Goal: Transaction & Acquisition: Obtain resource

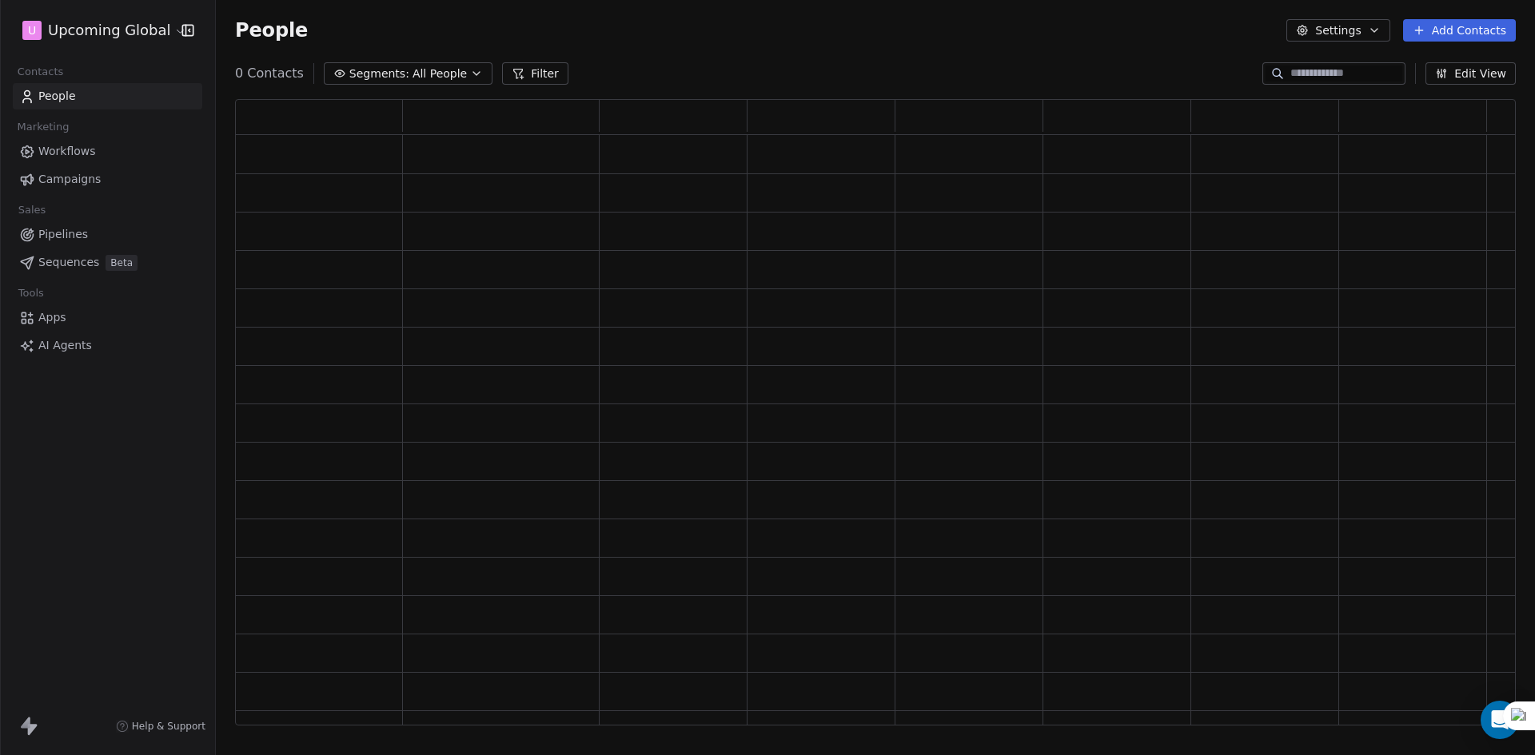
scroll to position [614, 1268]
click at [424, 77] on span "All People" at bounding box center [451, 74] width 54 height 17
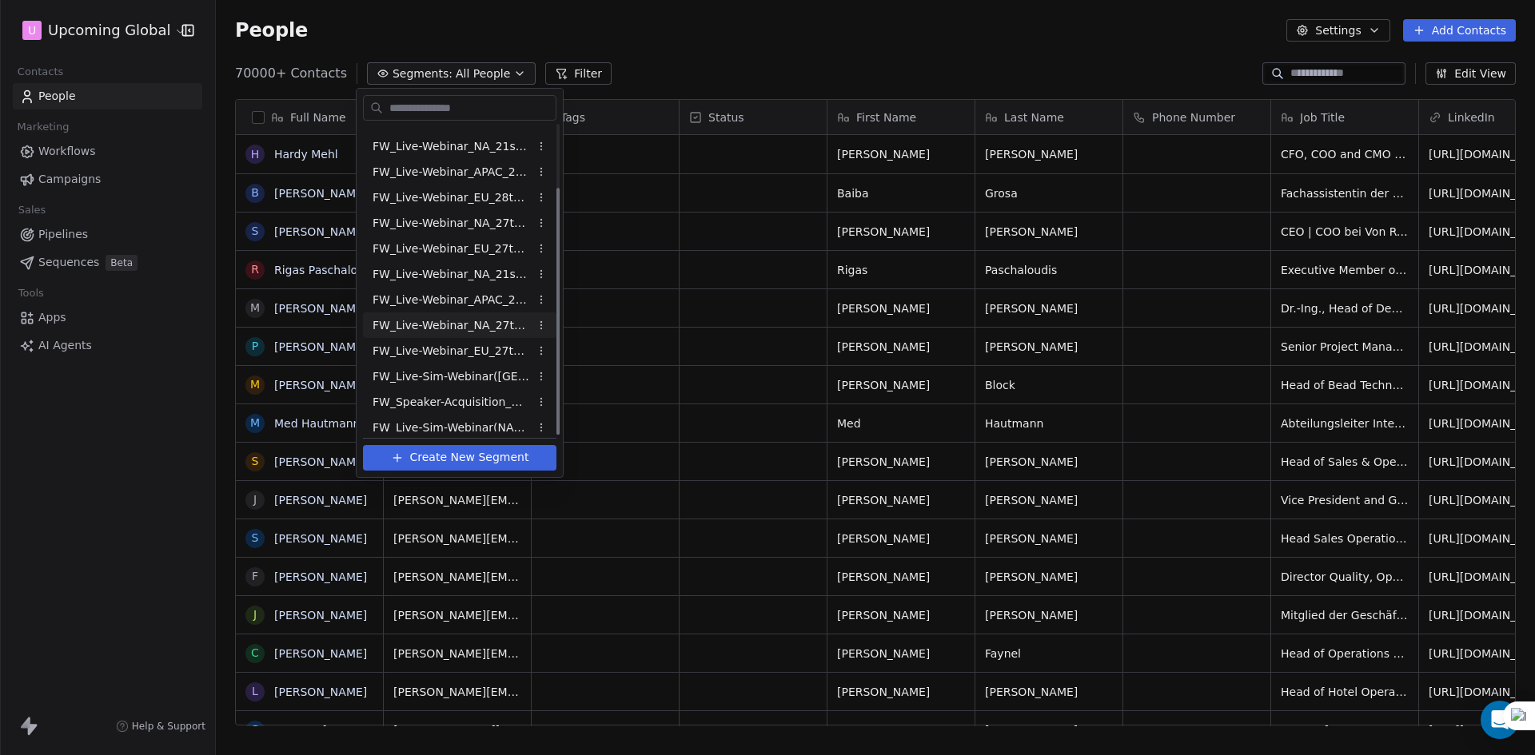
scroll to position [79, 0]
click at [479, 424] on span "FW_Live-Sim-Webinar-18 Sept-[GEOGRAPHIC_DATA]" at bounding box center [450, 419] width 157 height 17
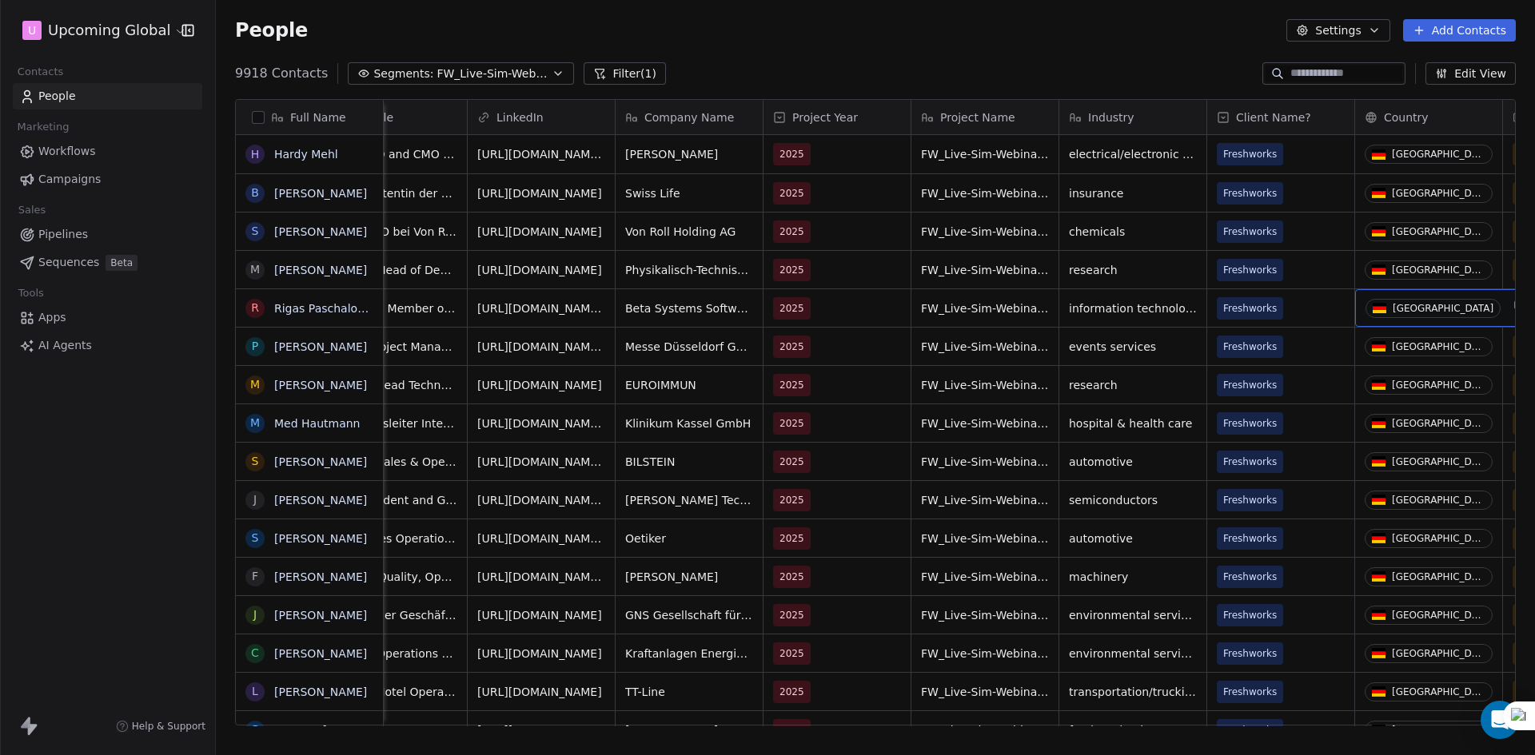
scroll to position [0, 1099]
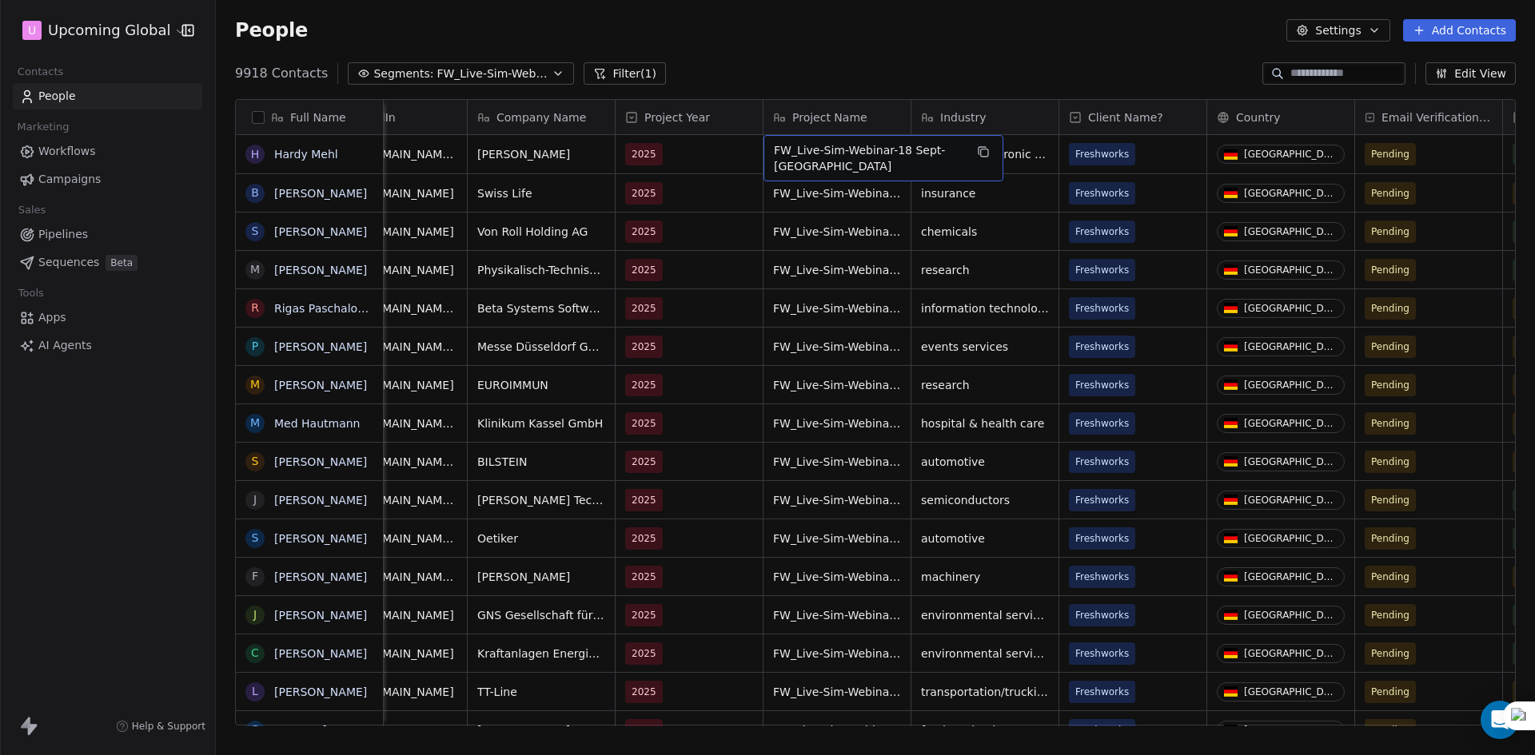
click at [890, 149] on span "FW_Live-Sim-Webinar-18 Sept-[GEOGRAPHIC_DATA]" at bounding box center [869, 158] width 190 height 32
click at [839, 161] on span "FW_Live-Sim-Webinar-18 Sept-[GEOGRAPHIC_DATA]" at bounding box center [869, 158] width 190 height 32
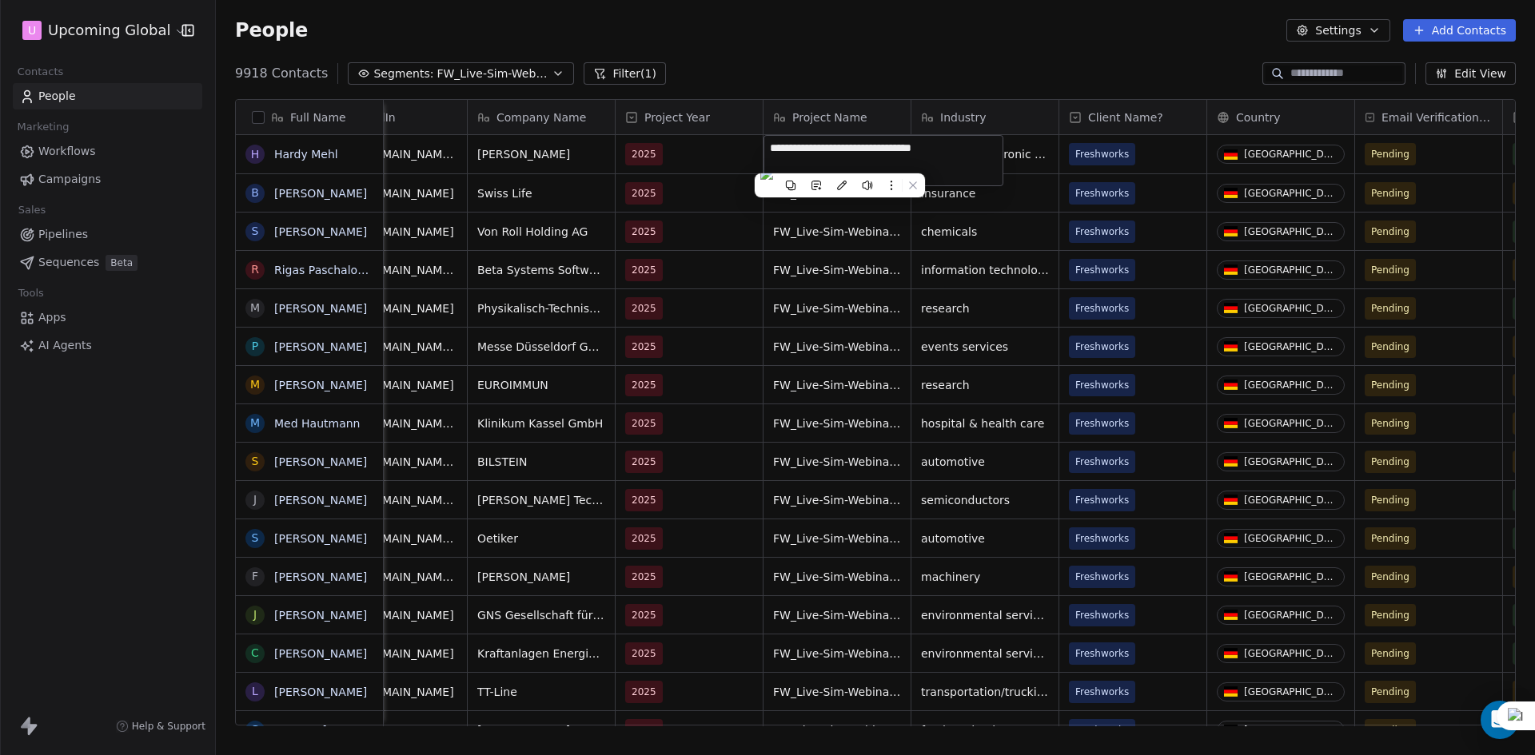
type textarea "**********"
click at [860, 229] on html "U Upcoming Global Contacts People Marketing Workflows Campaigns Sales Pipelines…" at bounding box center [767, 377] width 1535 height 755
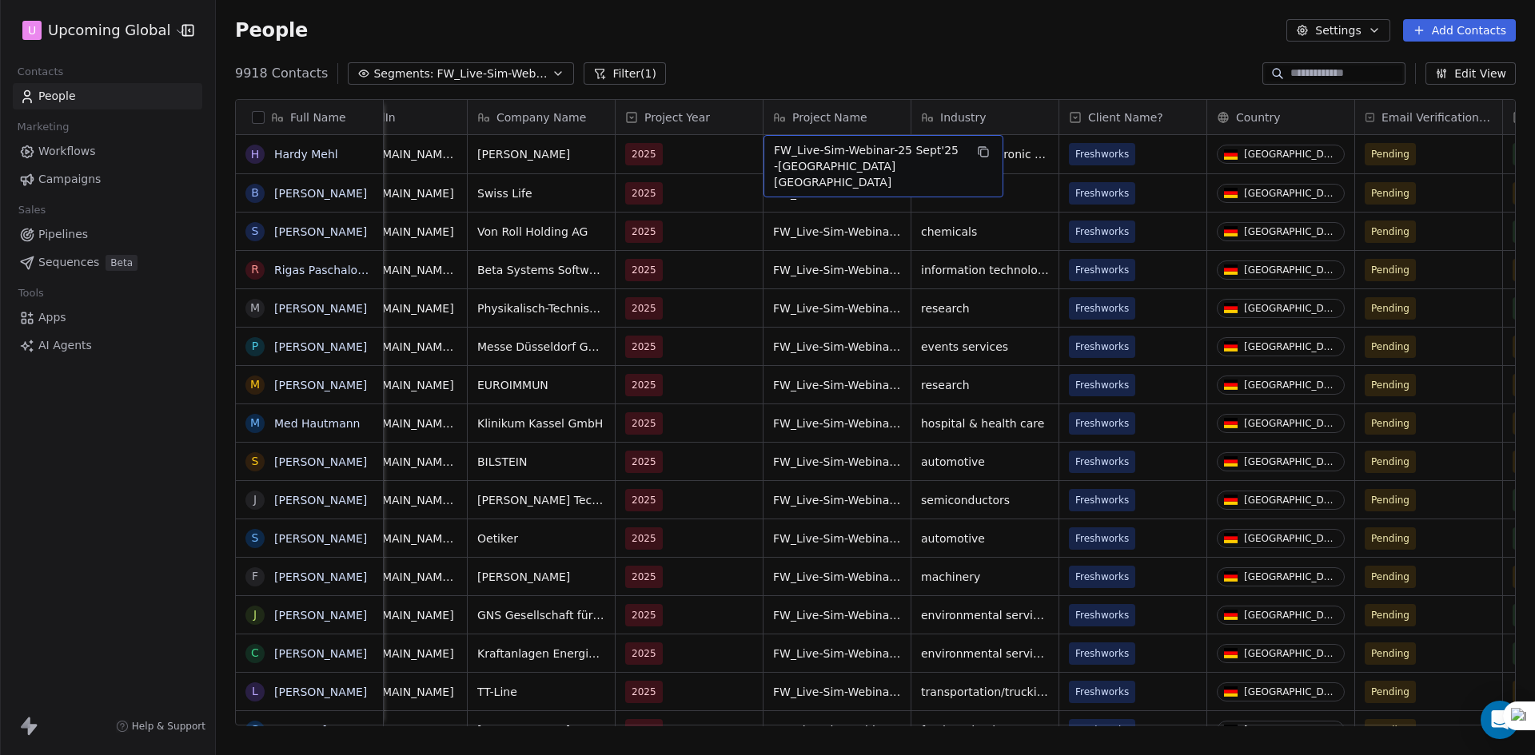
click at [873, 158] on span "FW_Live-Sim-Webinar-25 Sept'25 -[GEOGRAPHIC_DATA] [GEOGRAPHIC_DATA]" at bounding box center [869, 166] width 190 height 48
click at [865, 201] on html "U Upcoming Global Contacts People Marketing Workflows Campaigns Sales Pipelines…" at bounding box center [767, 377] width 1535 height 755
click at [865, 201] on span "FW_Live-Sim-Webinar-18 Sept-[GEOGRAPHIC_DATA]" at bounding box center [869, 197] width 190 height 32
click at [846, 192] on span "FW_Live-Sim-Webinar-18 Sept-[GEOGRAPHIC_DATA]" at bounding box center [869, 197] width 190 height 32
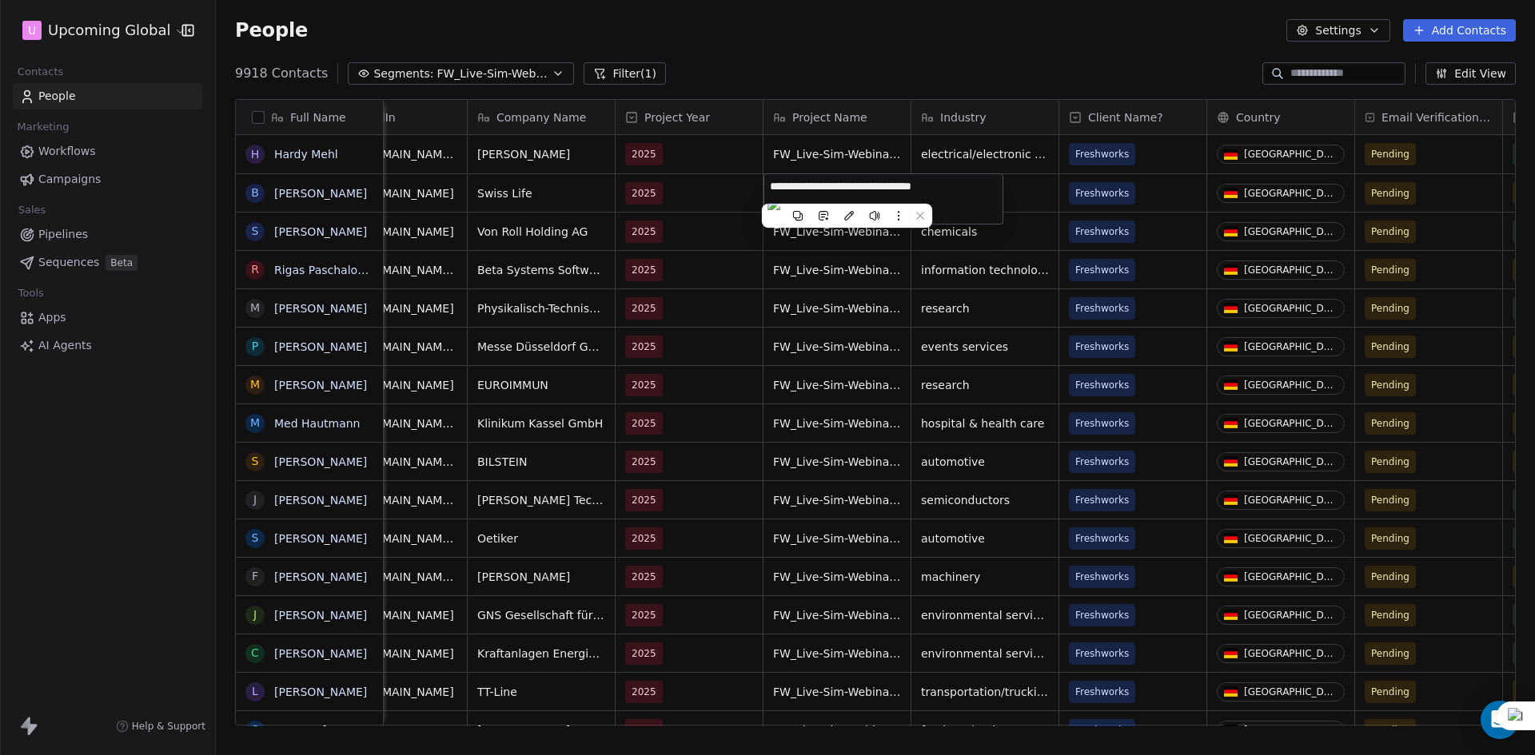
type textarea "**********"
click at [857, 296] on html "U Upcoming Global Contacts People Marketing Workflows Campaigns Sales Pipelines…" at bounding box center [767, 377] width 1535 height 755
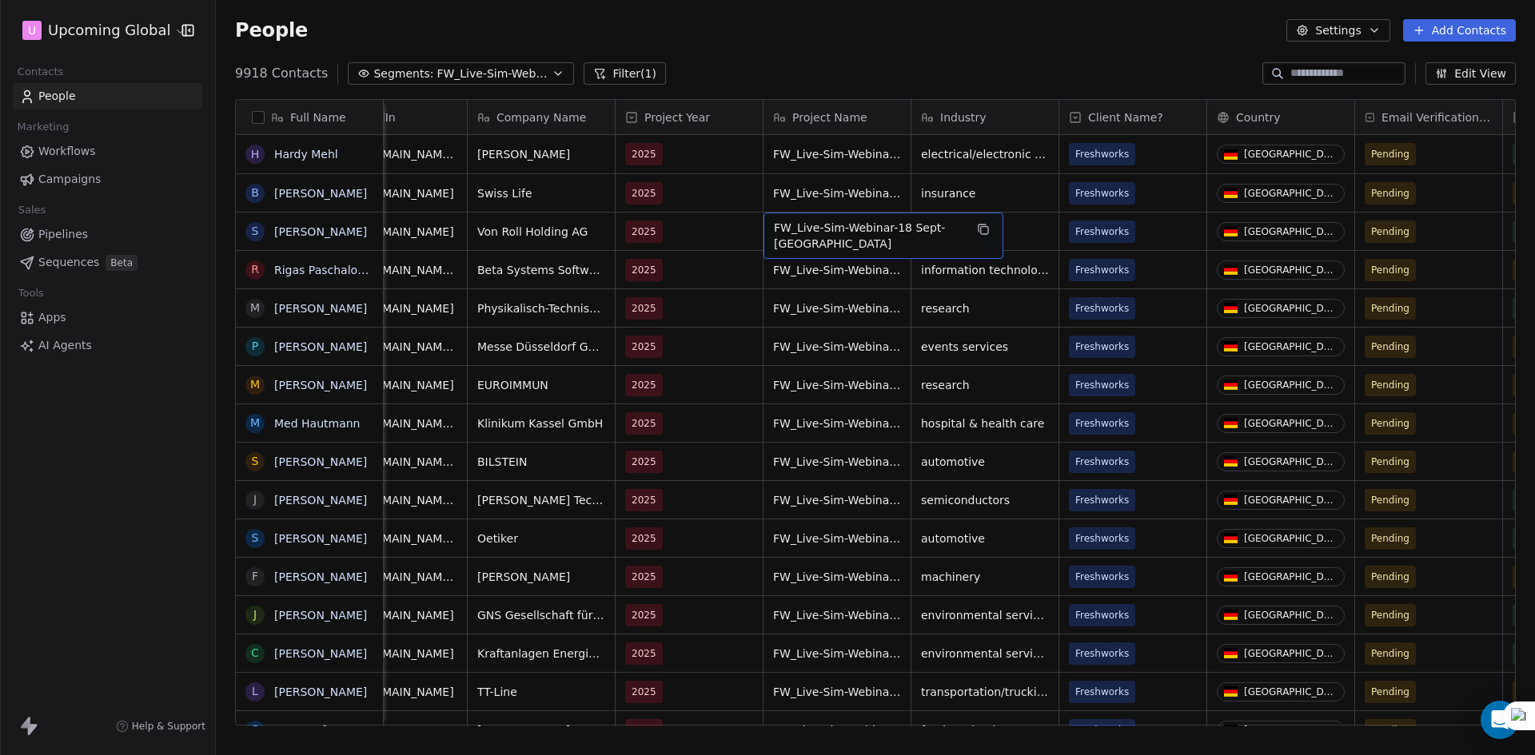
click at [839, 240] on span "FW_Live-Sim-Webinar-18 Sept-[GEOGRAPHIC_DATA]" at bounding box center [869, 236] width 190 height 32
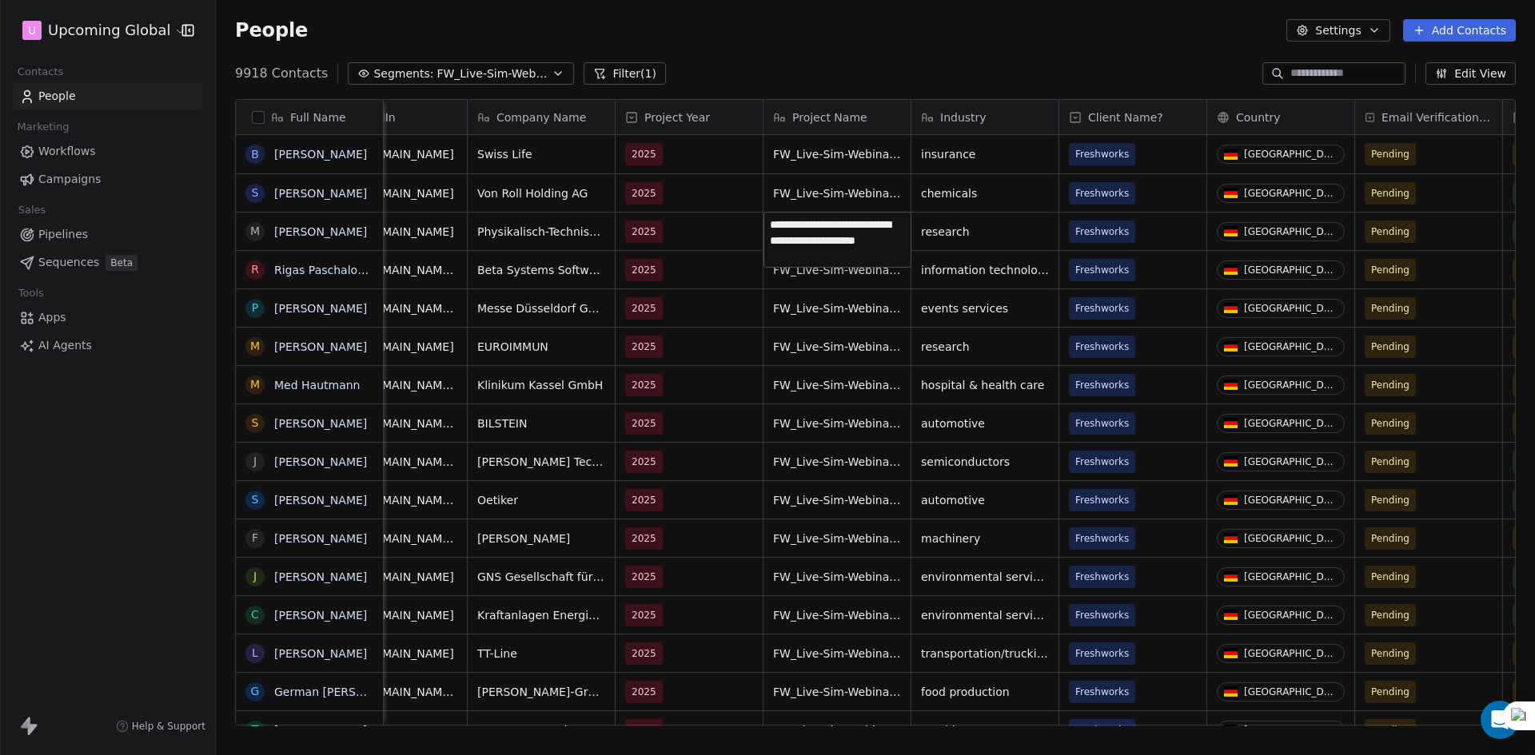
click at [846, 285] on html "U Upcoming Global Contacts People Marketing Workflows Campaigns Sales Pipelines…" at bounding box center [767, 377] width 1535 height 755
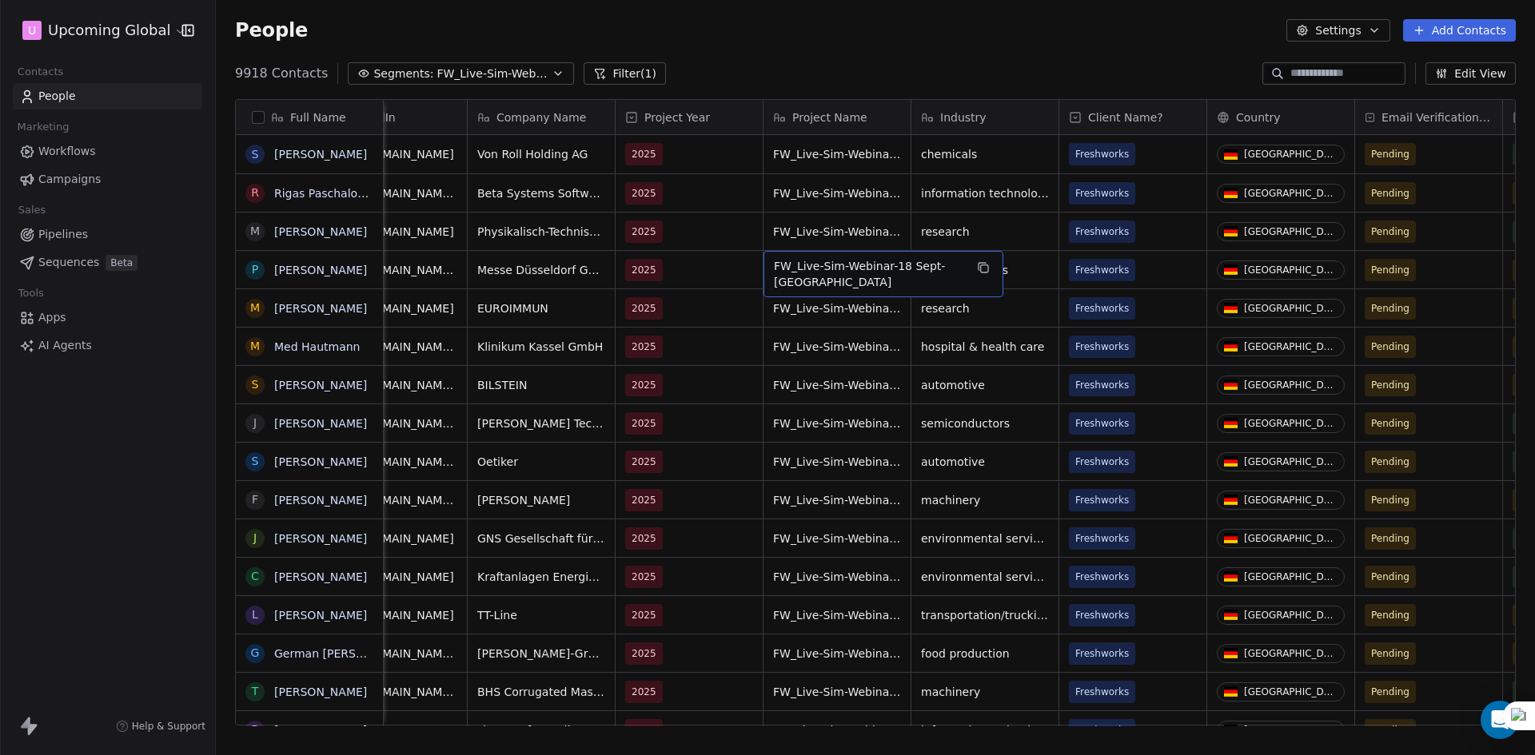
click at [534, 74] on button "Segments: FW_Live-Sim-Webinar-18 Sept-[GEOGRAPHIC_DATA]" at bounding box center [461, 73] width 226 height 22
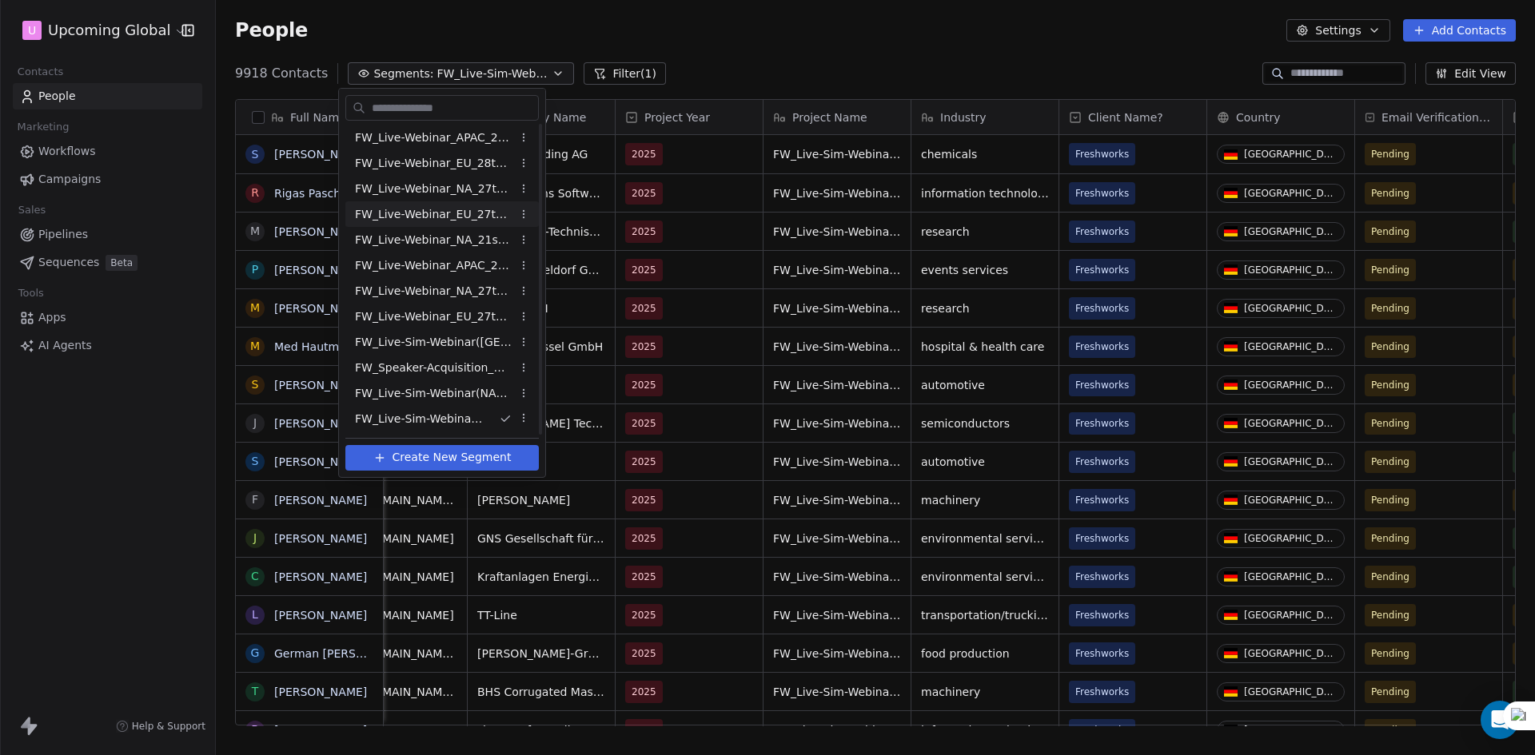
scroll to position [0, 0]
click at [652, 85] on html "U Upcoming Global Contacts People Marketing Workflows Campaigns Sales Pipelines…" at bounding box center [767, 377] width 1535 height 755
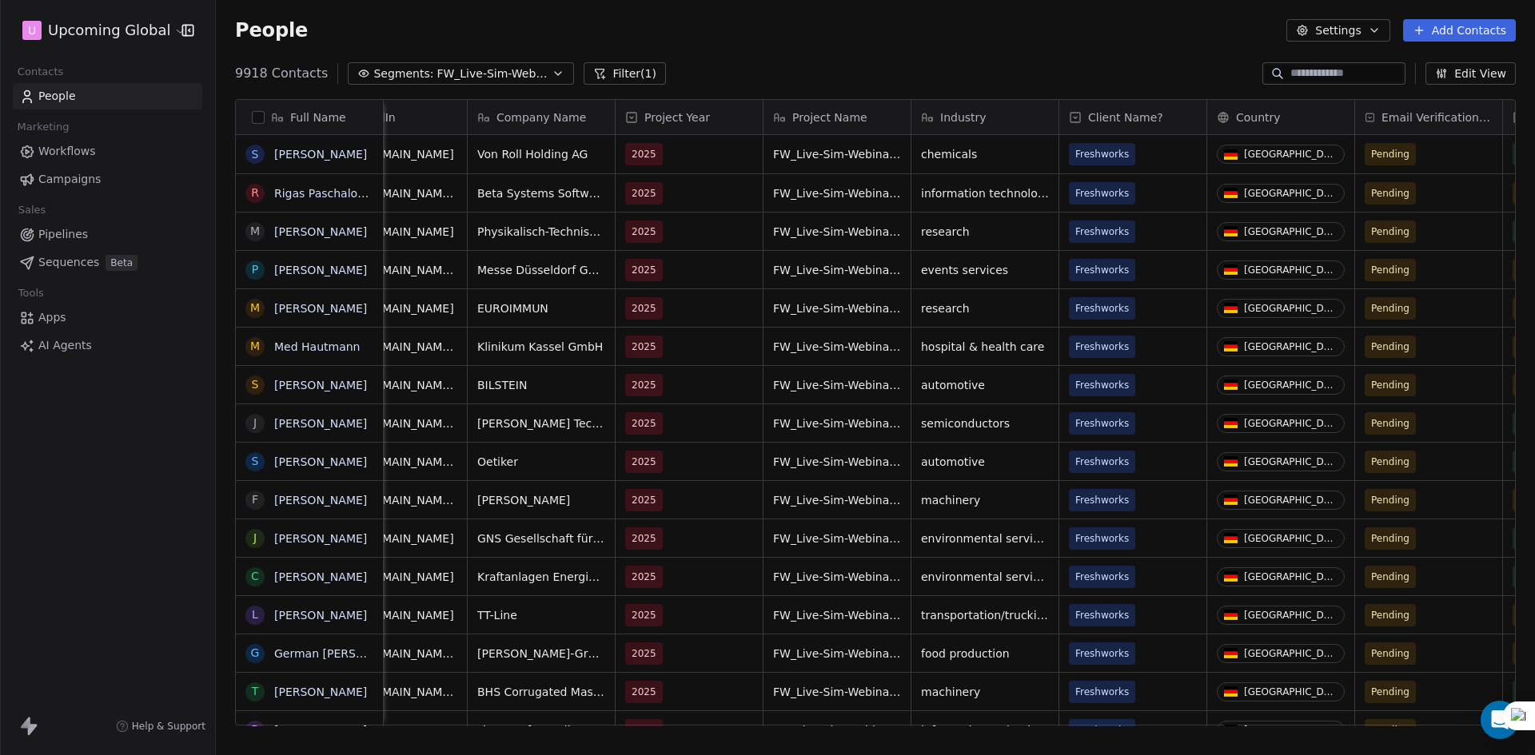
click at [643, 76] on button "Filter (1)" at bounding box center [624, 73] width 82 height 22
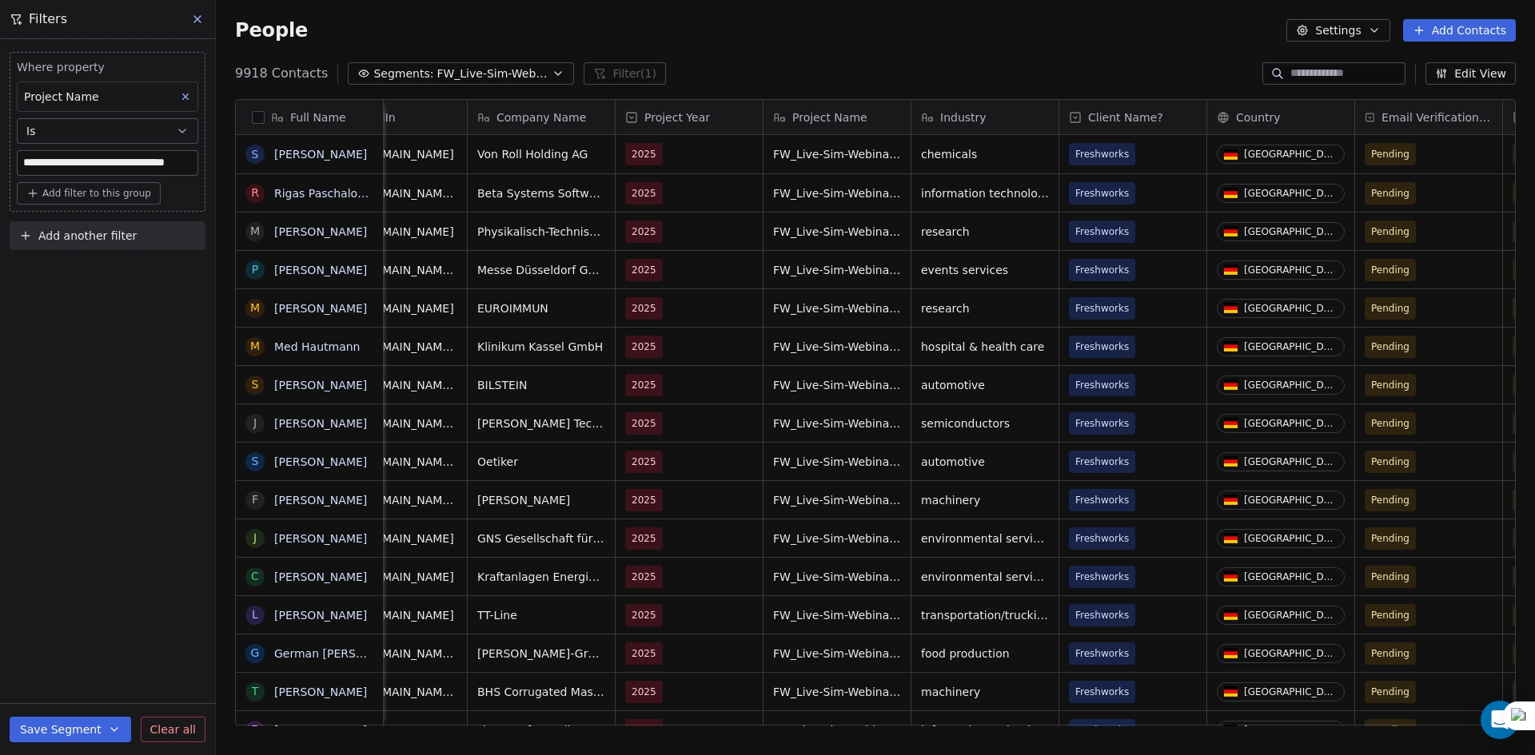
click at [119, 163] on input "**********" at bounding box center [108, 163] width 180 height 24
click at [125, 313] on div "**********" at bounding box center [107, 397] width 215 height 716
click at [263, 119] on button "button" at bounding box center [258, 117] width 13 height 13
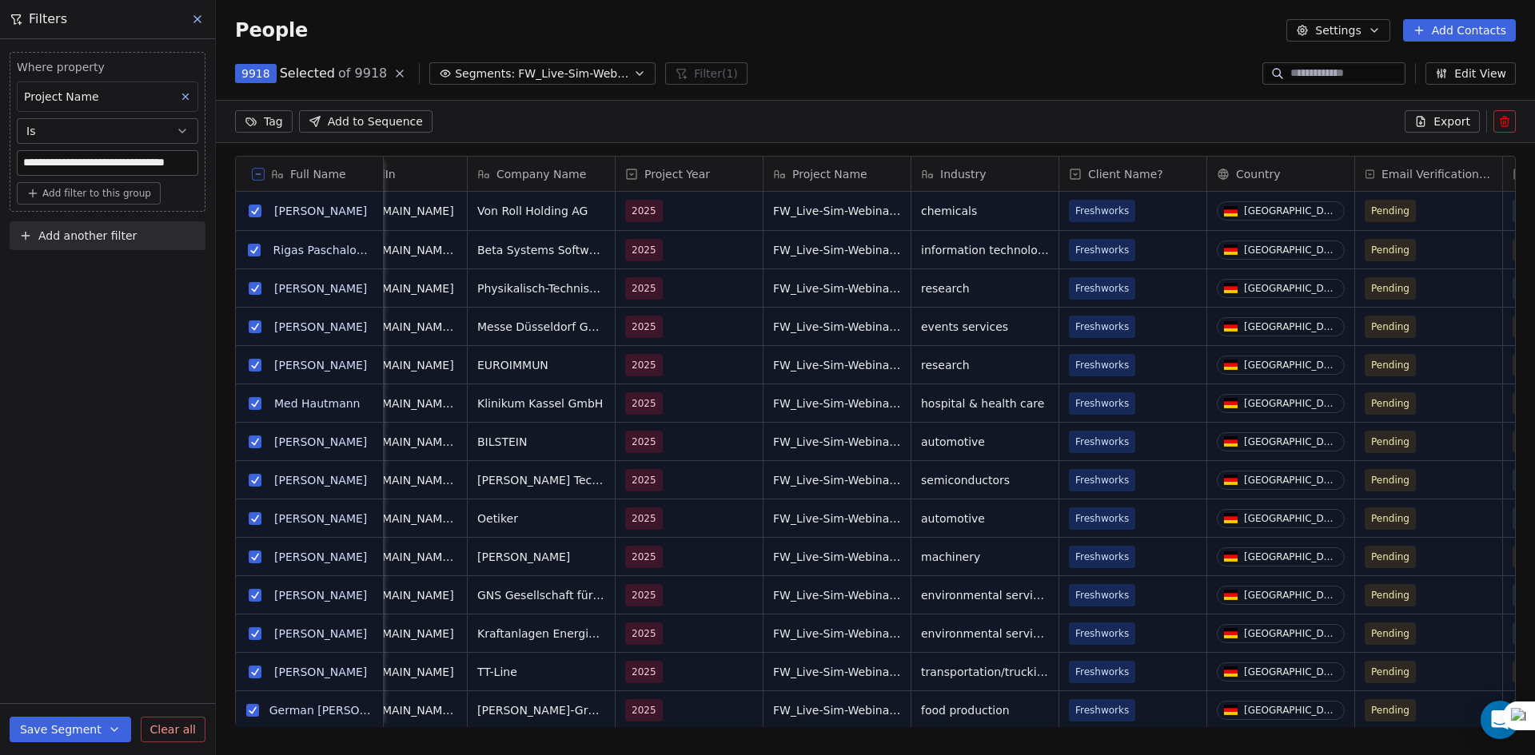
scroll to position [596, 1307]
click at [1446, 125] on span "Export" at bounding box center [1451, 121] width 37 height 16
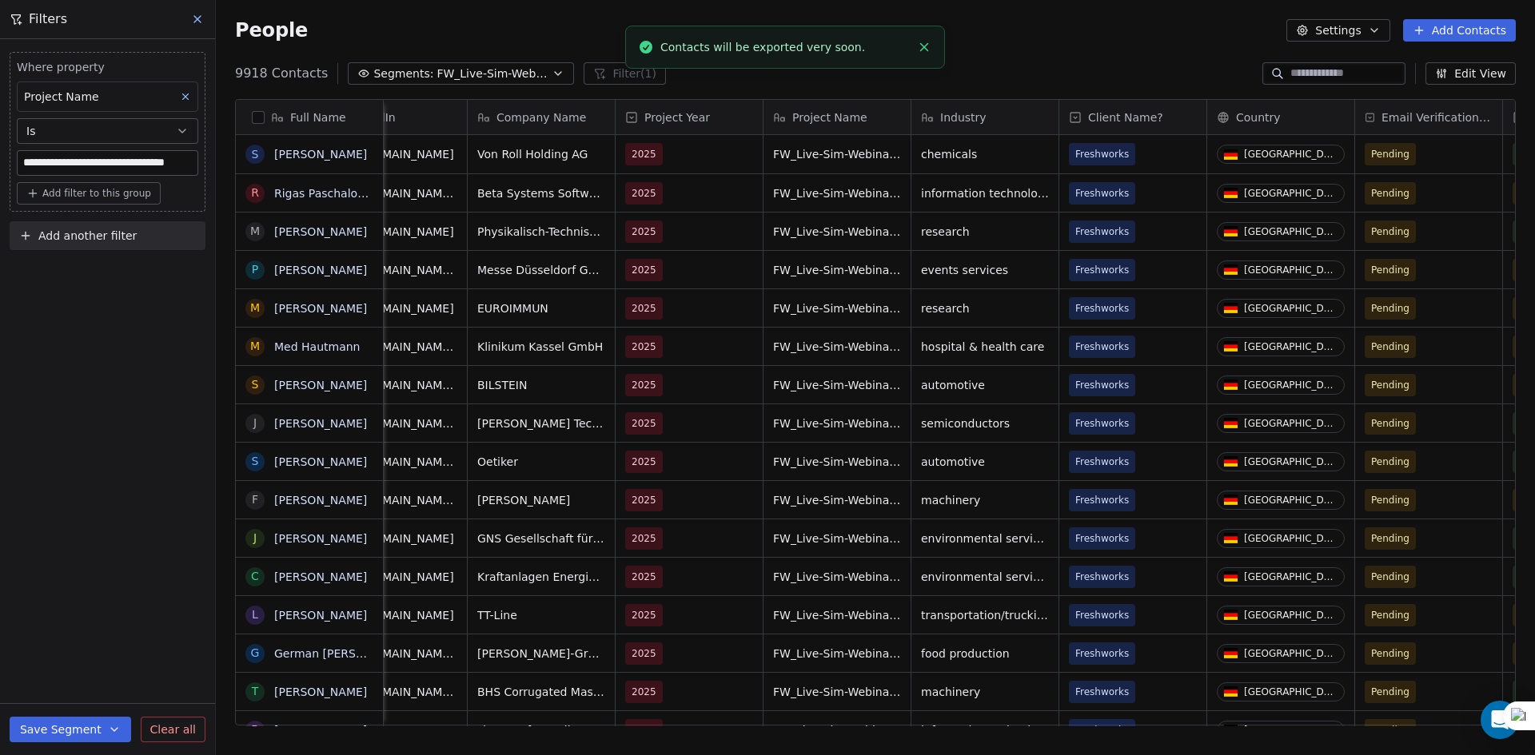
scroll to position [652, 1307]
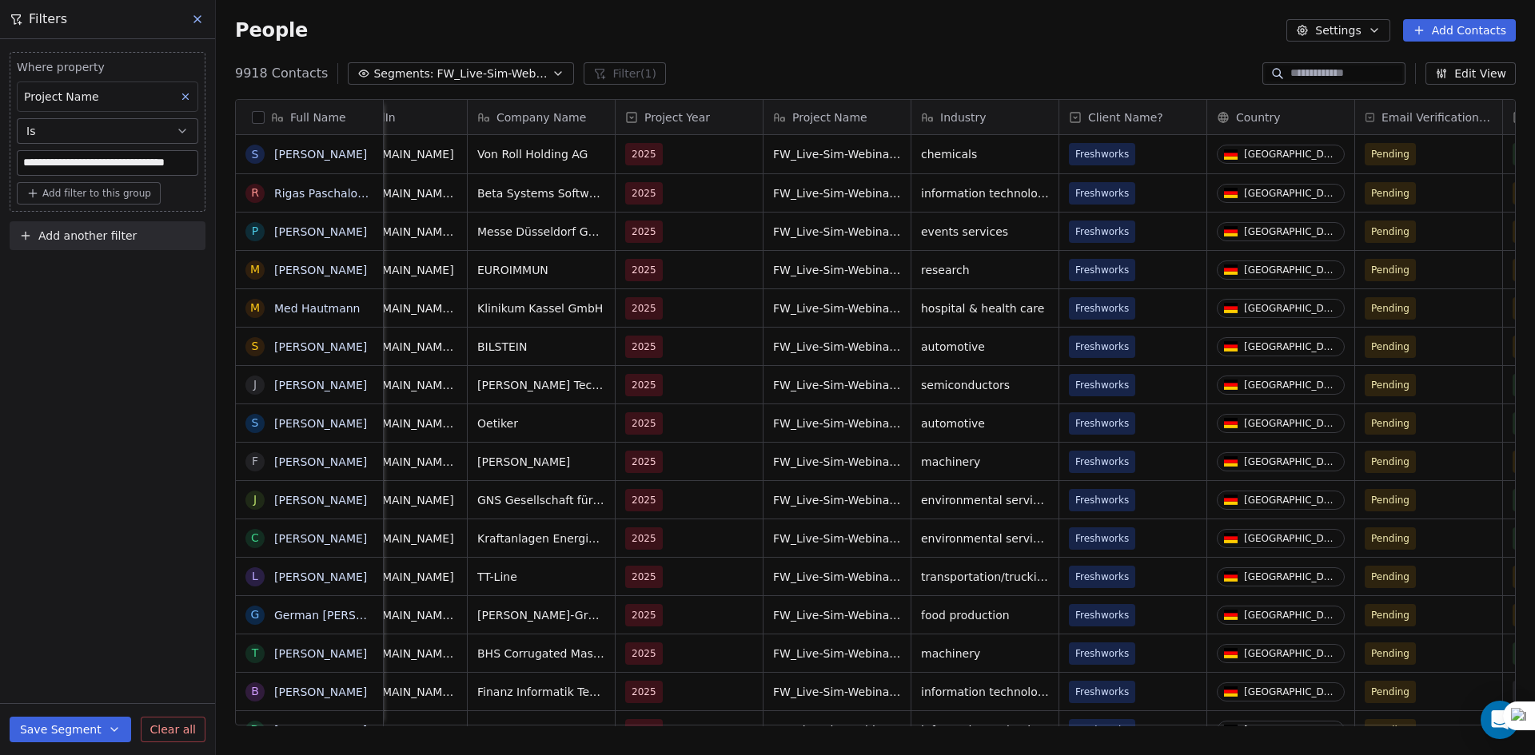
click at [1476, 69] on button "Edit View" at bounding box center [1470, 73] width 90 height 22
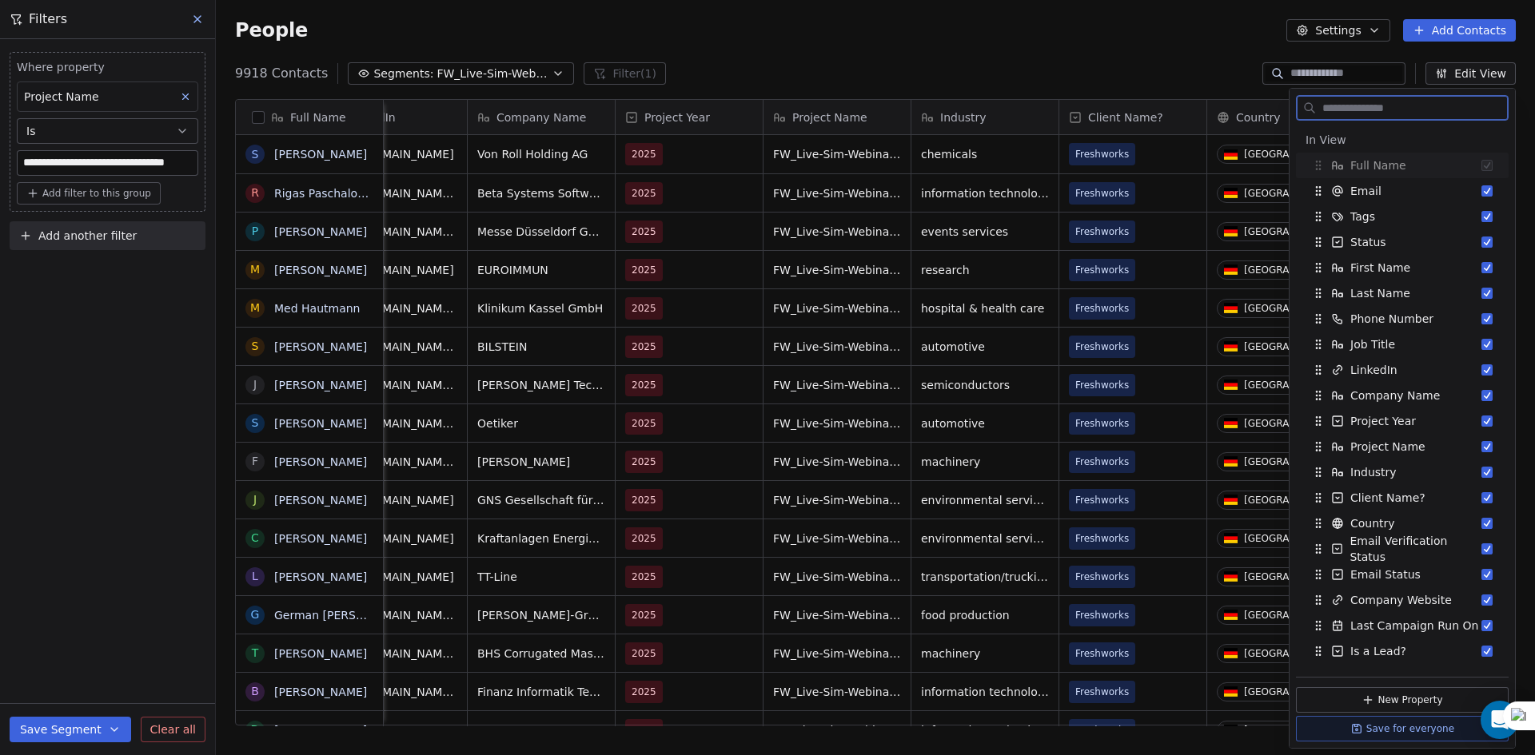
click at [1380, 27] on icon "button" at bounding box center [1374, 30] width 13 height 13
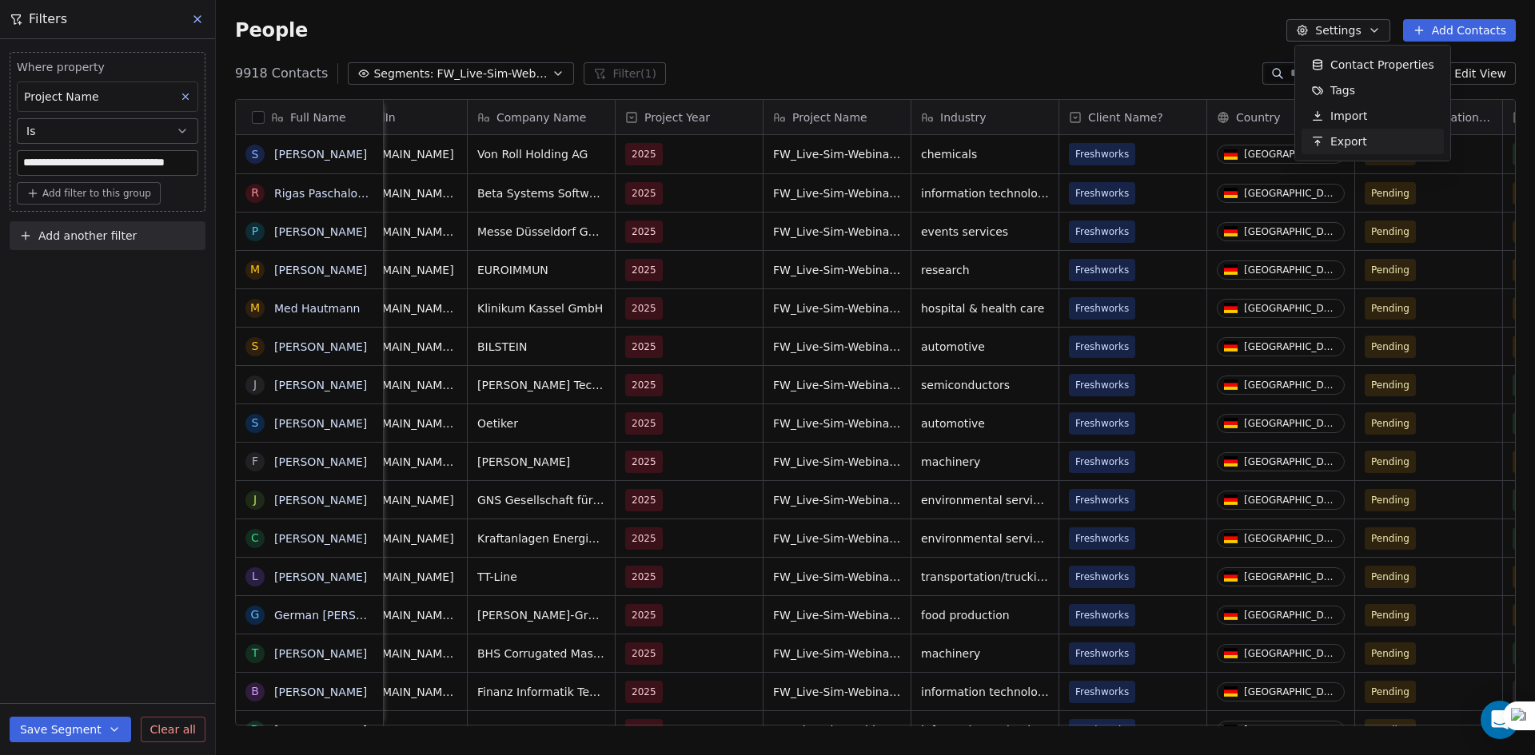
click at [1352, 148] on span "Export" at bounding box center [1348, 141] width 37 height 17
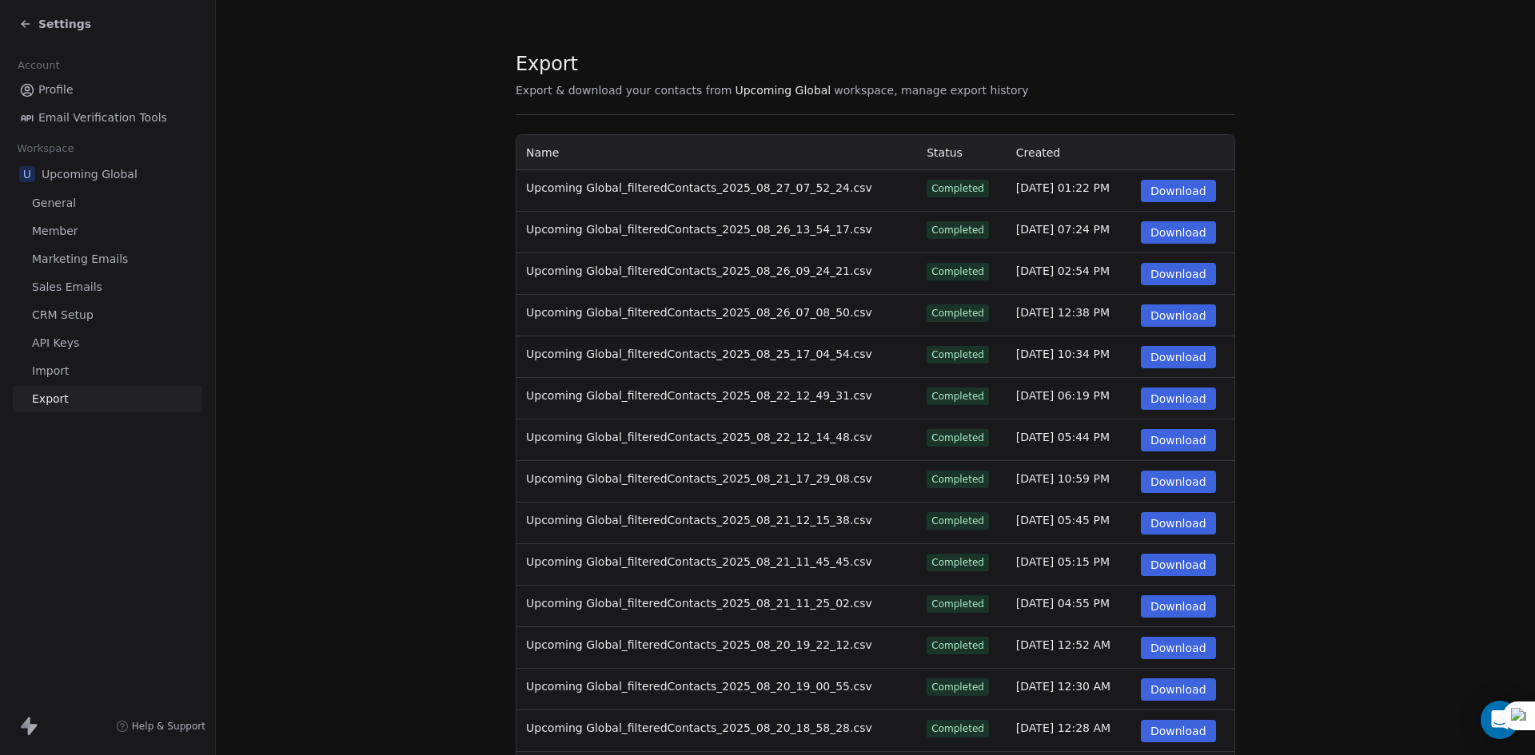
click at [1155, 192] on button "Download" at bounding box center [1178, 191] width 75 height 22
click at [37, 25] on div "Settings" at bounding box center [55, 24] width 72 height 16
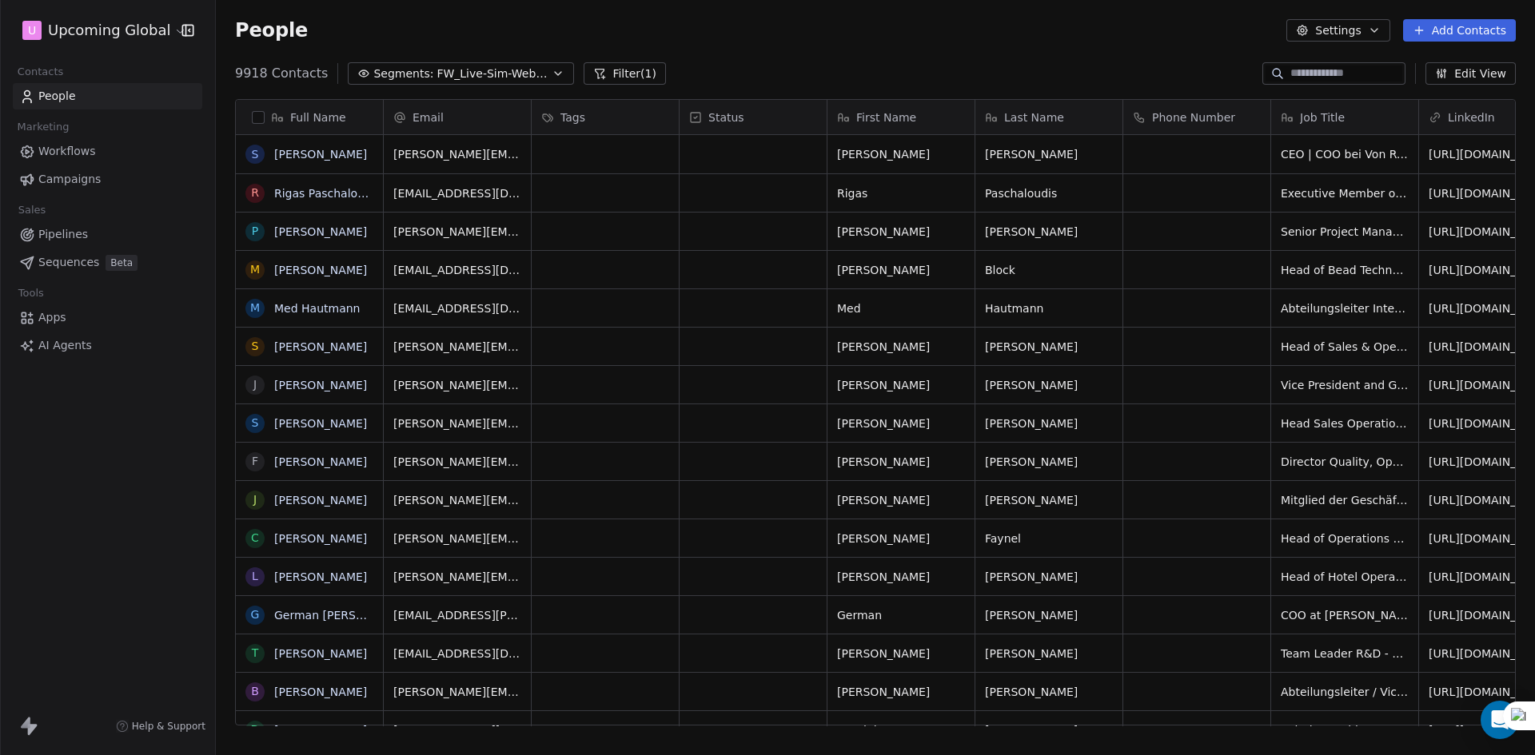
scroll to position [652, 1307]
click at [1447, 35] on button "Add Contacts" at bounding box center [1459, 30] width 113 height 22
click at [1422, 86] on span "Import from CSV" at bounding box center [1458, 90] width 93 height 17
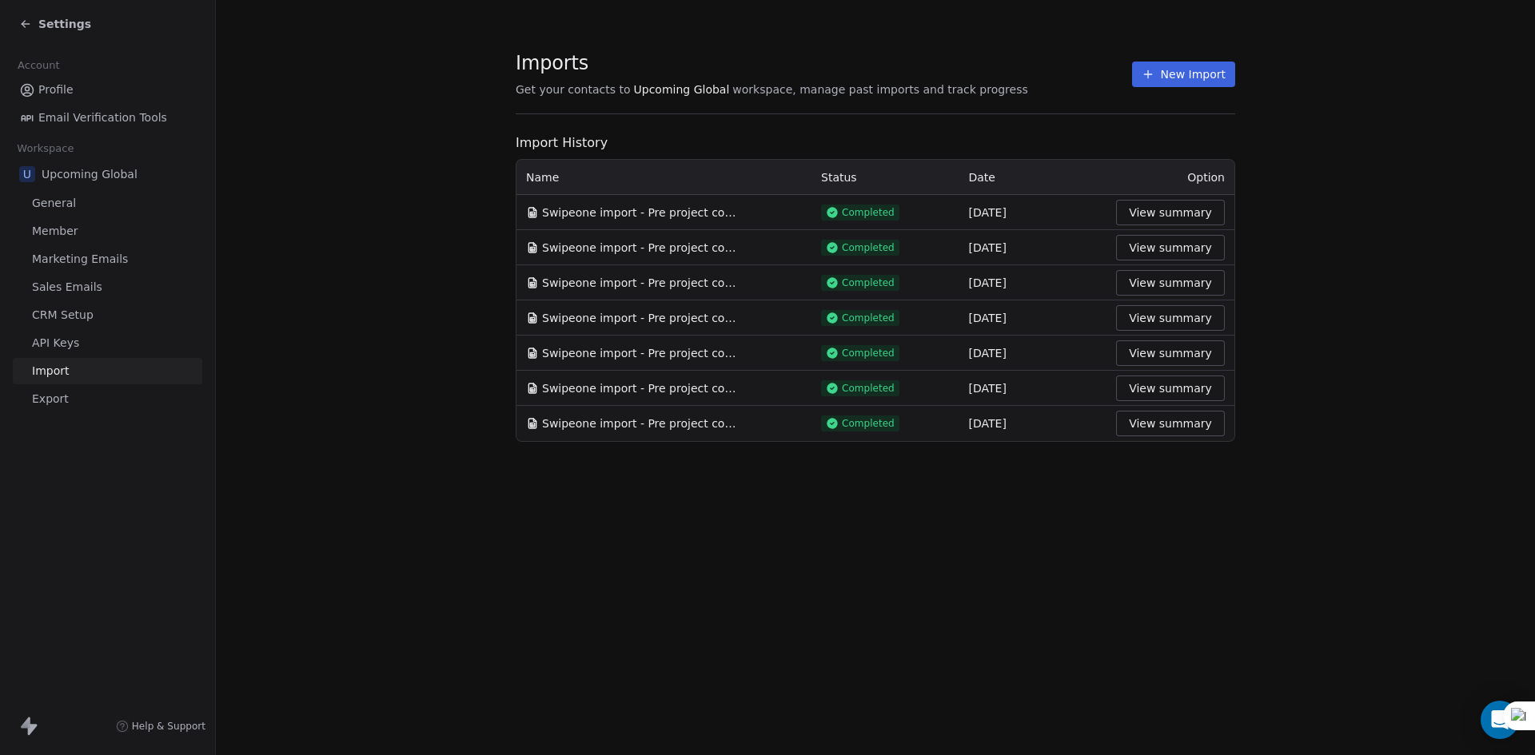
click at [1185, 79] on button "New Import" at bounding box center [1183, 75] width 103 height 26
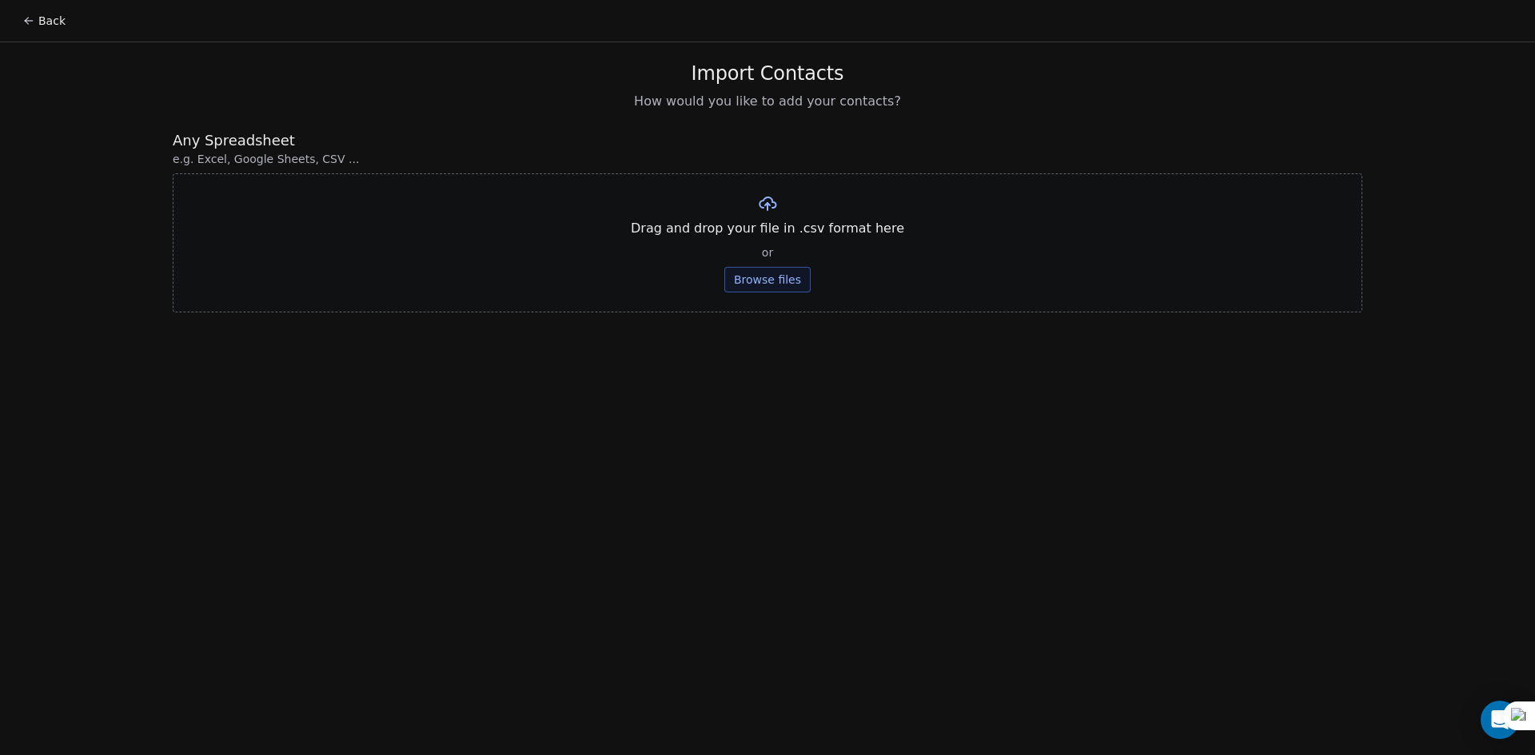
click at [762, 285] on button "Browse files" at bounding box center [767, 280] width 86 height 26
click at [774, 229] on button "Upload" at bounding box center [767, 235] width 58 height 26
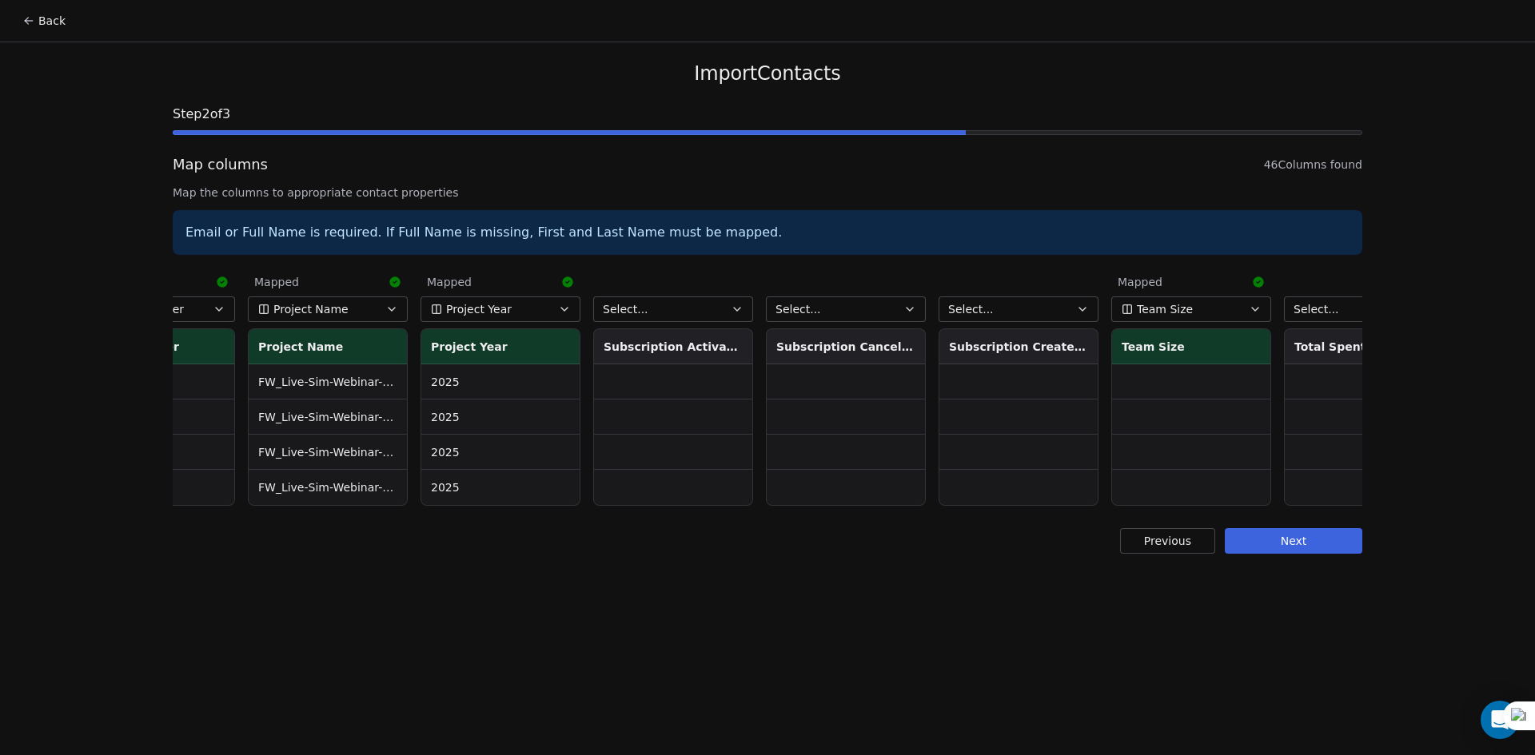
scroll to position [0, 5789]
click at [1317, 547] on button "Next" at bounding box center [1292, 541] width 137 height 26
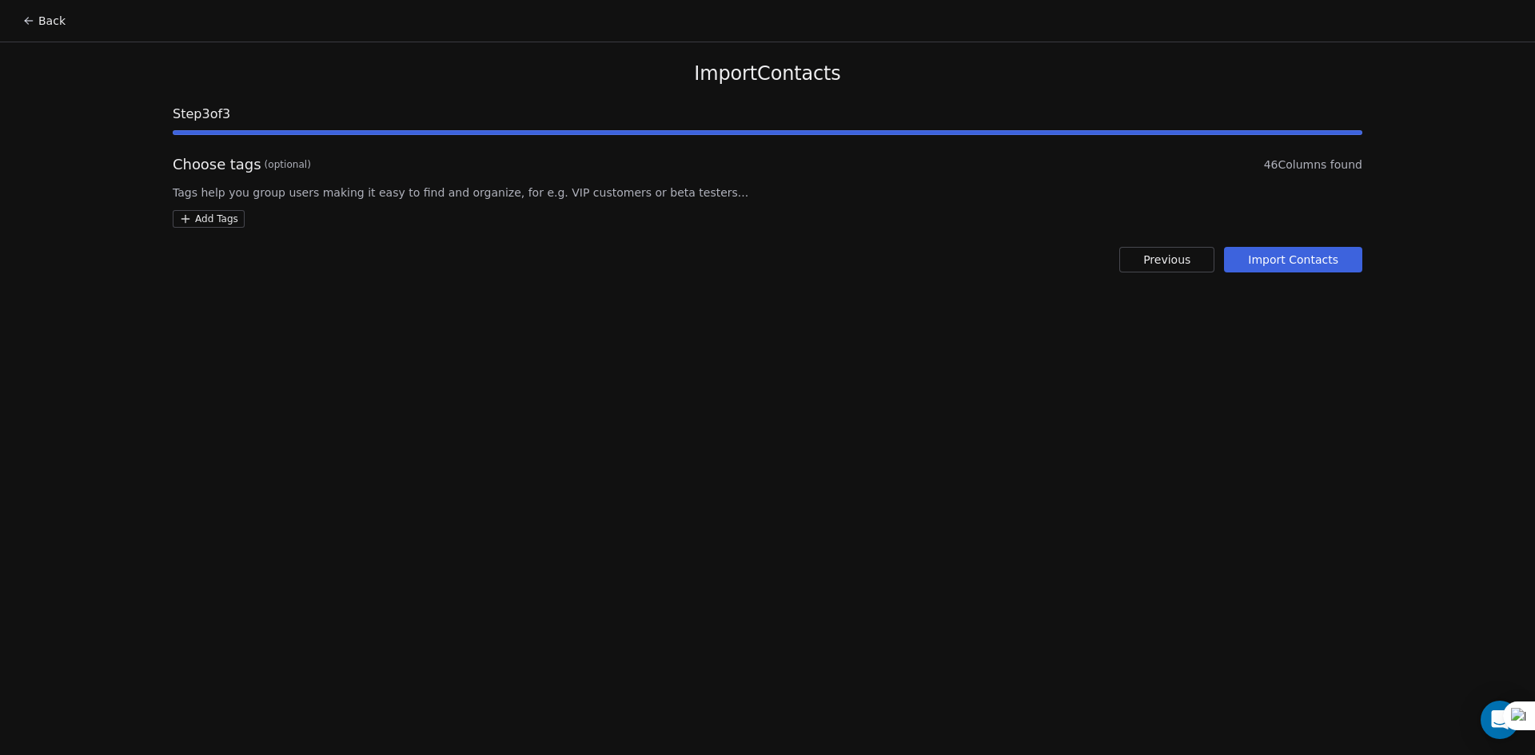
click at [1299, 261] on button "Import Contacts" at bounding box center [1293, 260] width 138 height 26
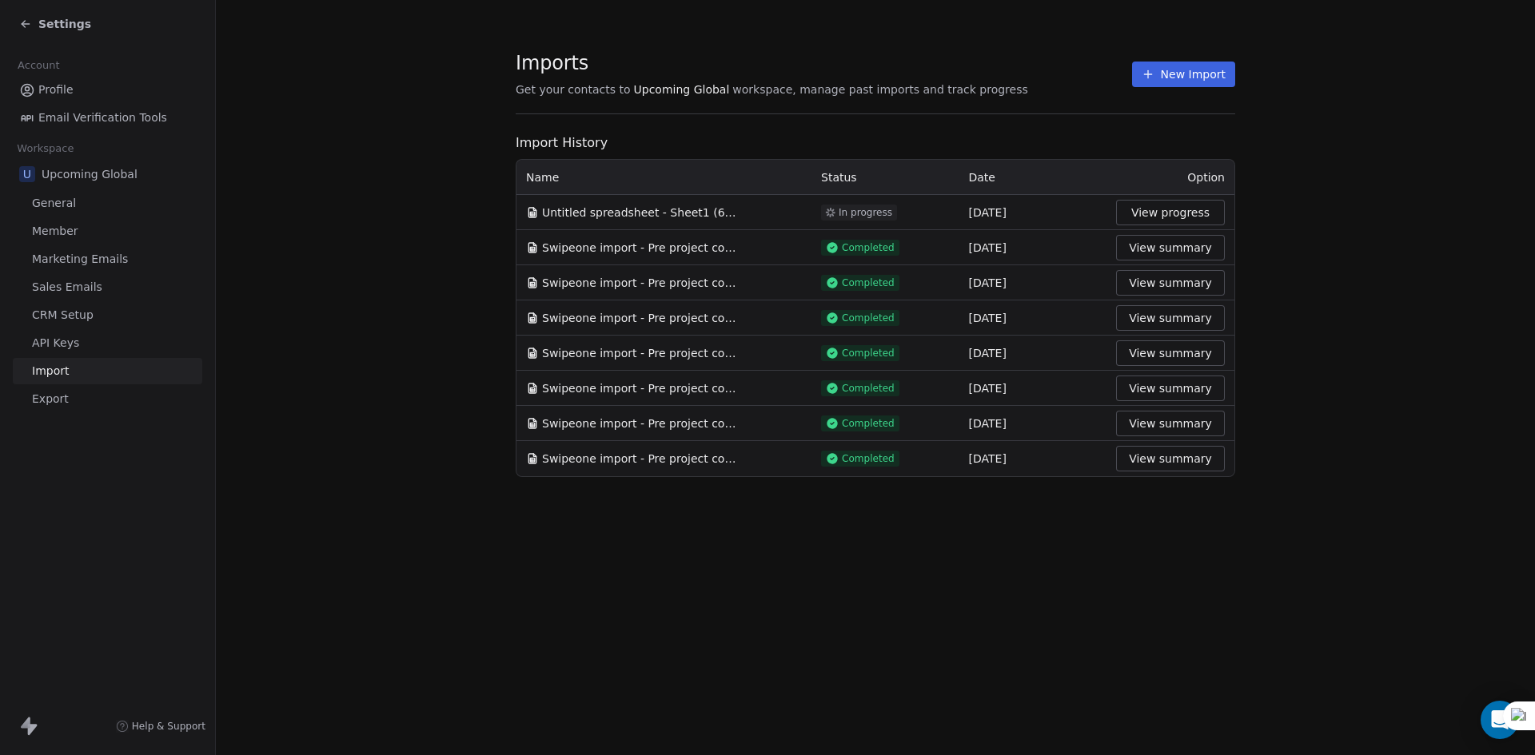
click at [54, 23] on span "Settings" at bounding box center [64, 24] width 53 height 16
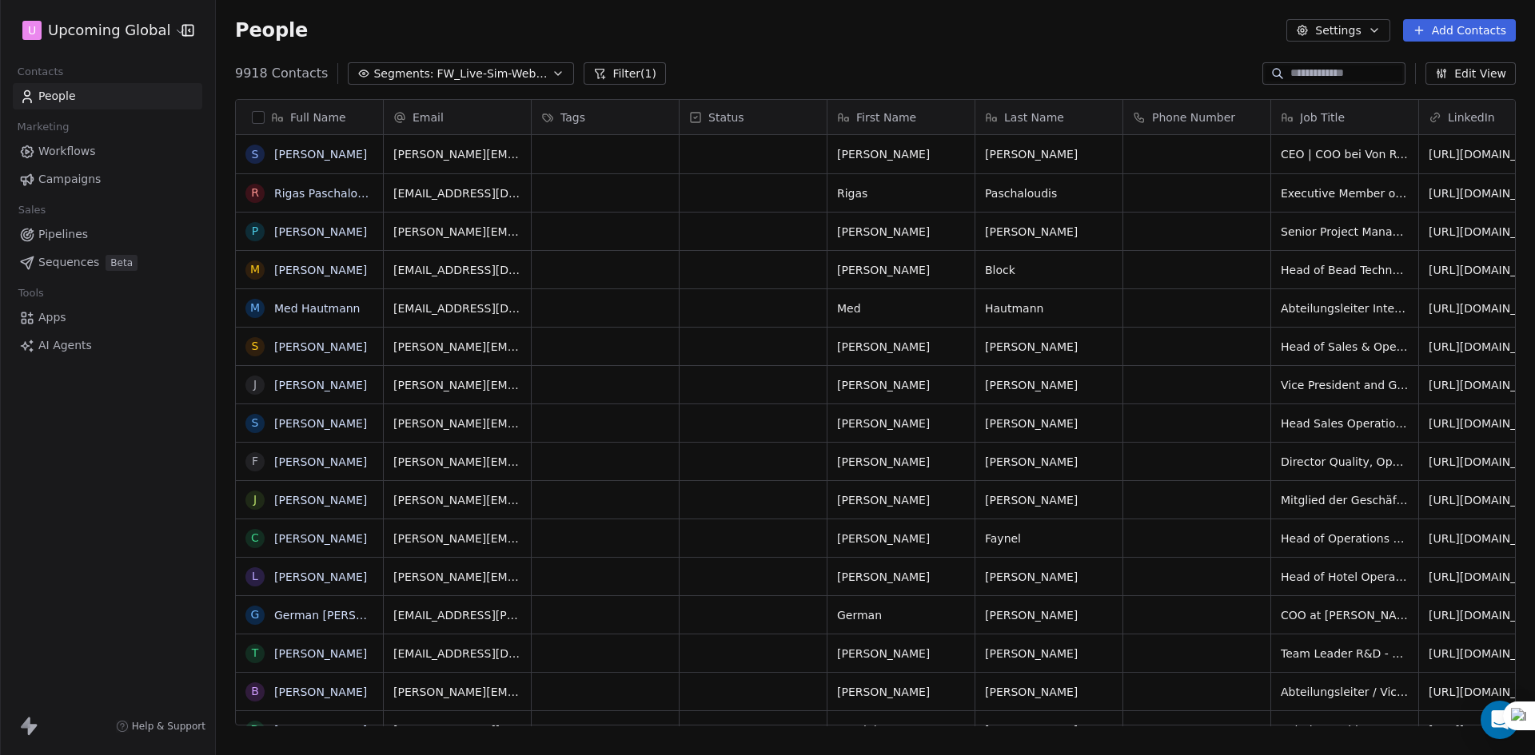
scroll to position [652, 1307]
click at [373, 72] on span "Segments:" at bounding box center [403, 74] width 60 height 17
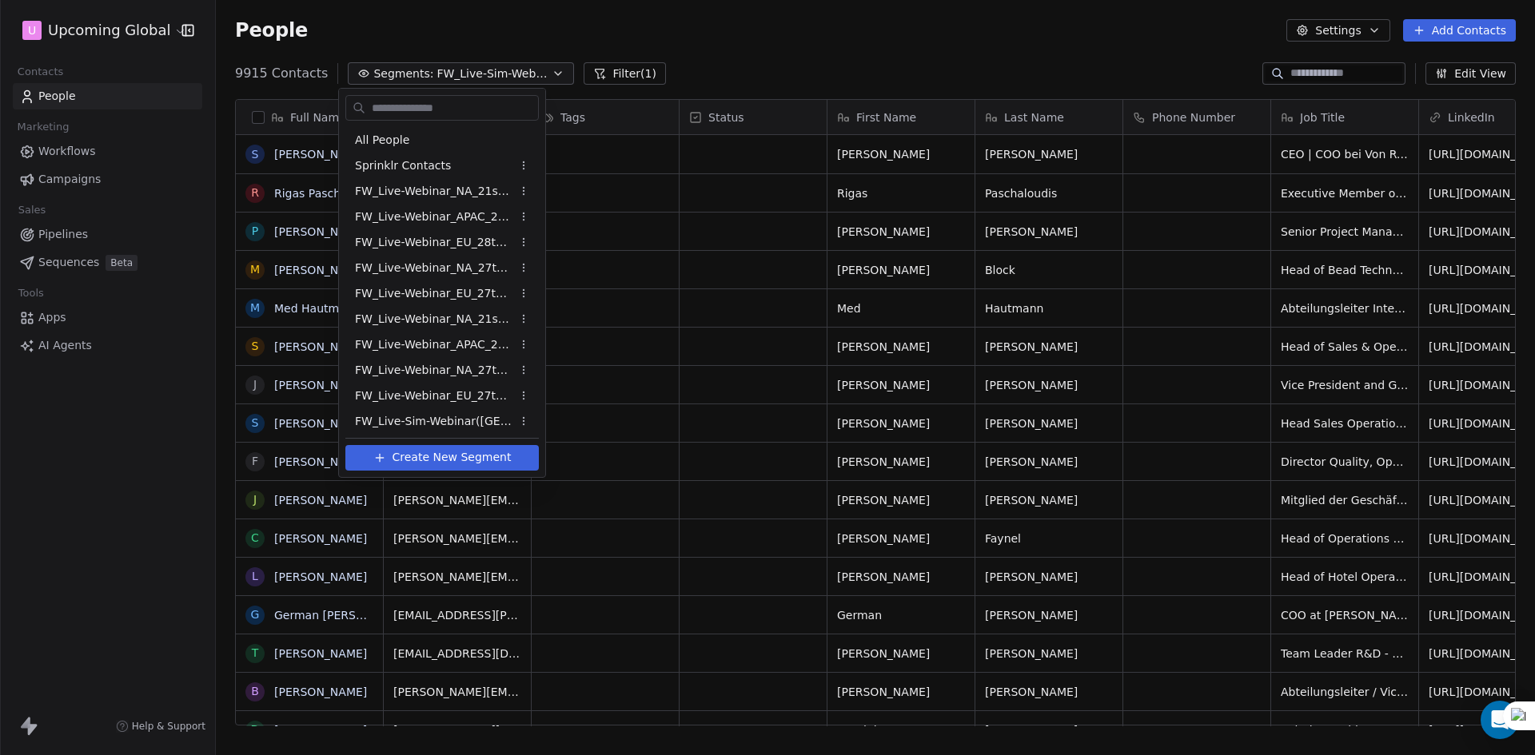
scroll to position [79, 0]
click at [782, 33] on html "U Upcoming Global Contacts People Marketing Workflows Campaigns Sales Pipelines…" at bounding box center [767, 377] width 1535 height 755
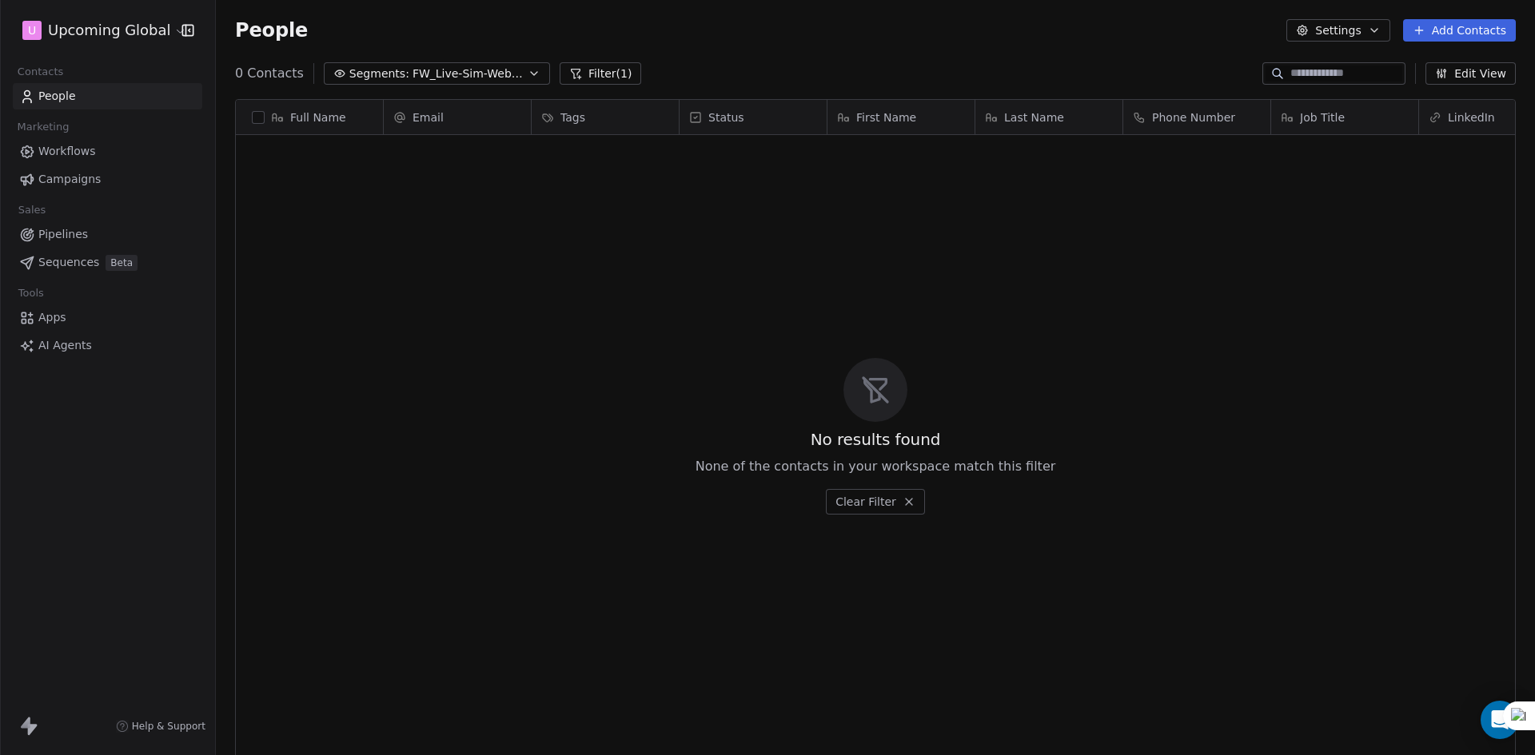
drag, startPoint x: 348, startPoint y: 59, endPoint x: 357, endPoint y: 68, distance: 12.4
click at [351, 59] on div "People Settings Add Contacts" at bounding box center [875, 30] width 1319 height 61
click at [357, 68] on span "Segments:" at bounding box center [379, 74] width 60 height 17
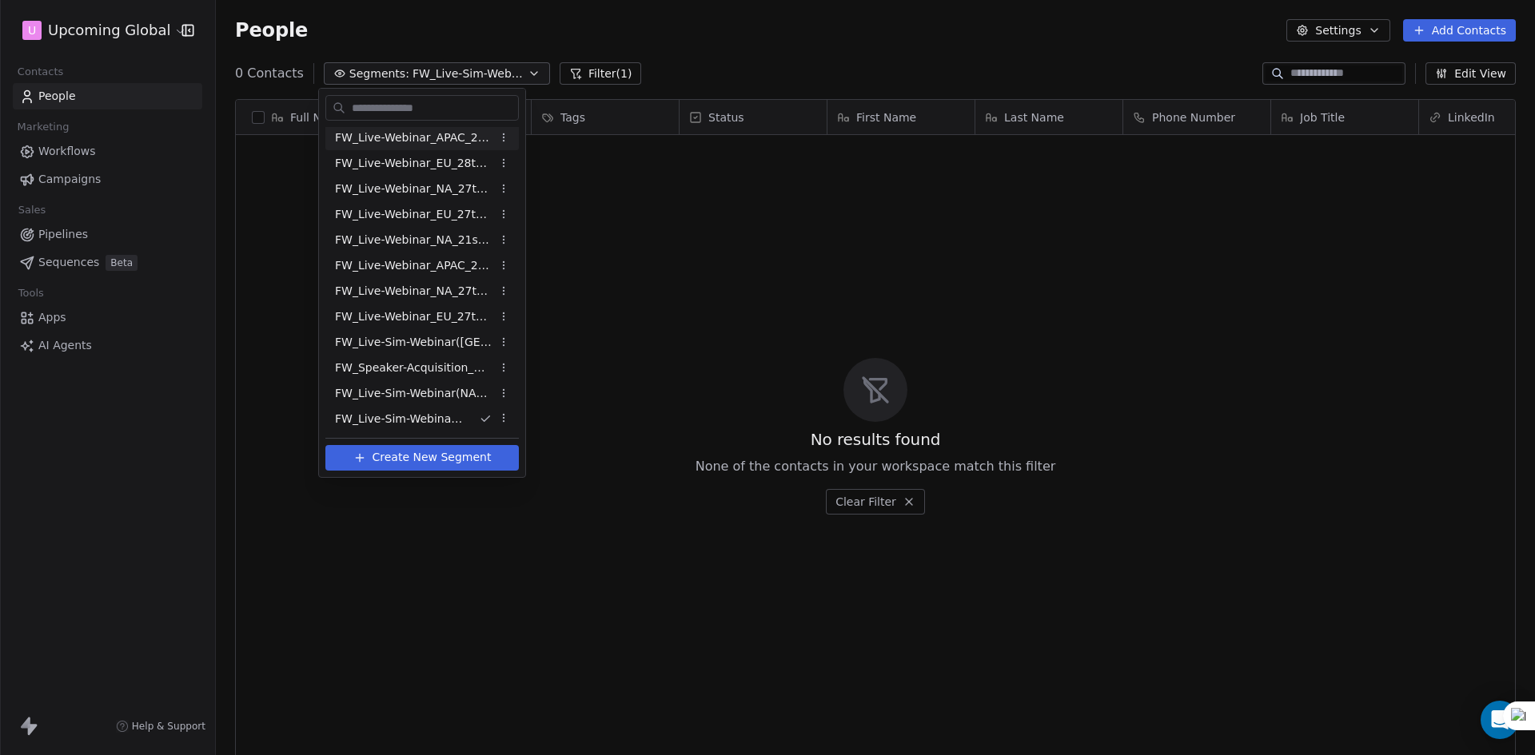
click at [576, 71] on html "U Upcoming Global Contacts People Marketing Workflows Campaigns Sales Pipelines…" at bounding box center [767, 377] width 1535 height 755
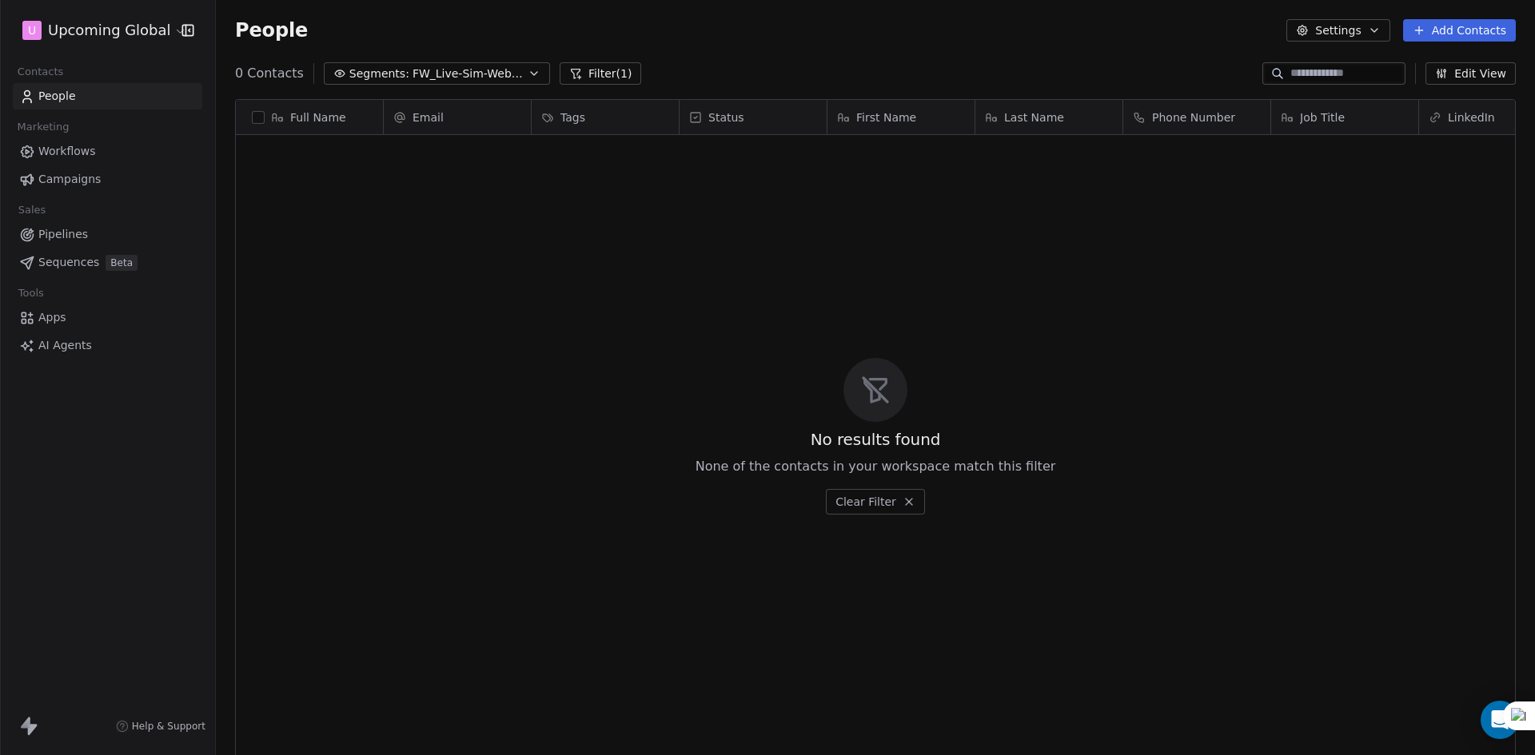
click at [577, 71] on button "Filter (1)" at bounding box center [600, 73] width 82 height 22
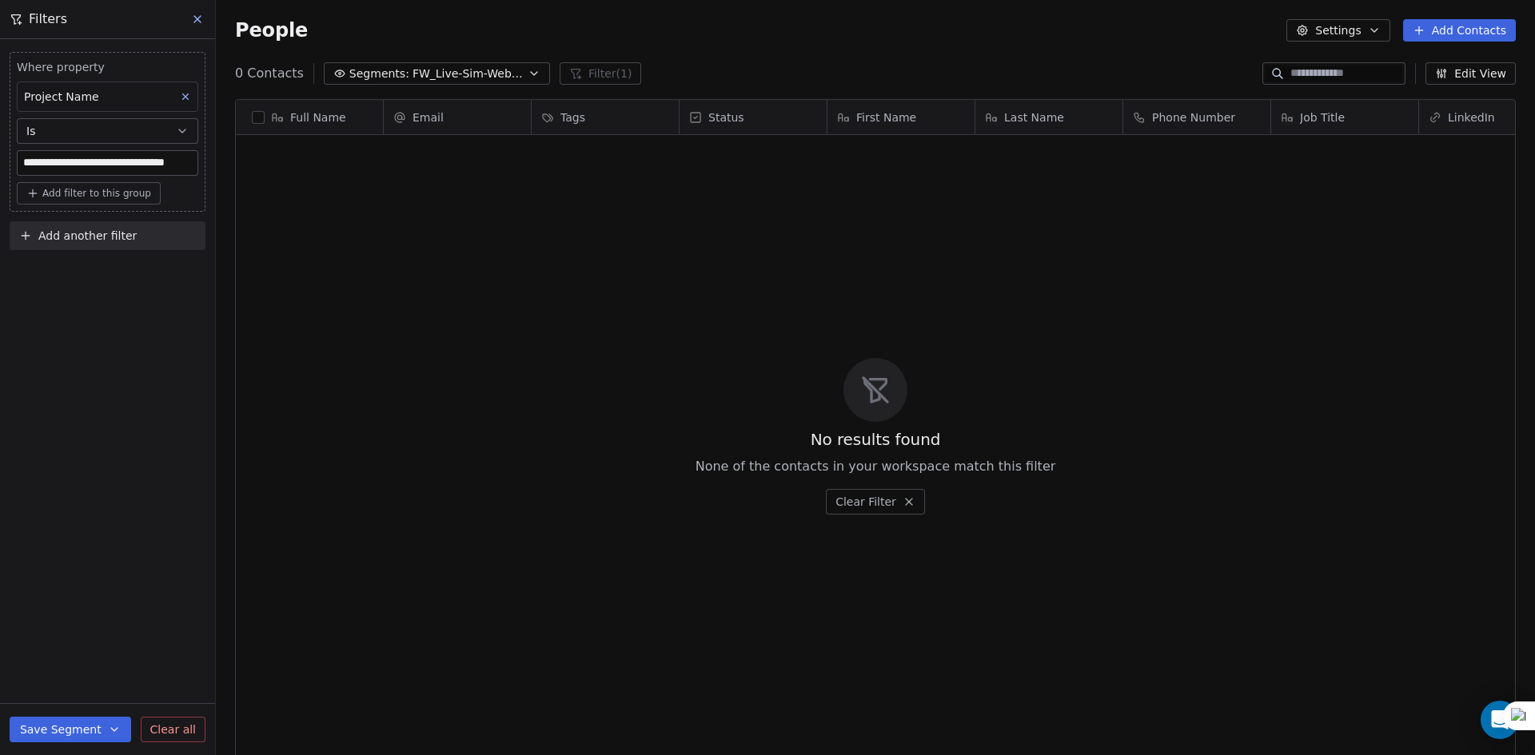
click at [141, 157] on input "**********" at bounding box center [108, 163] width 180 height 24
paste input "**********"
type input "**********"
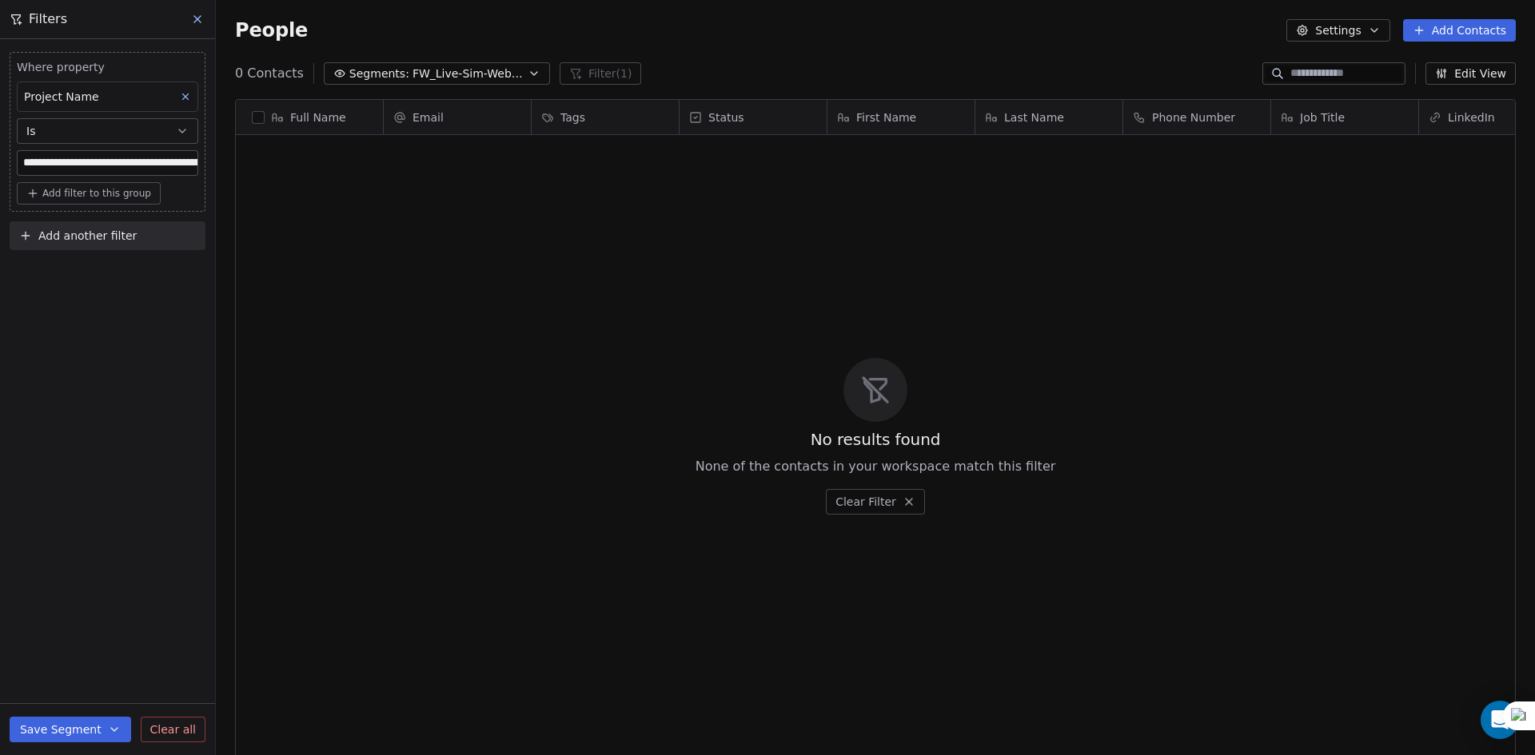
click at [139, 314] on div "**********" at bounding box center [107, 397] width 215 height 716
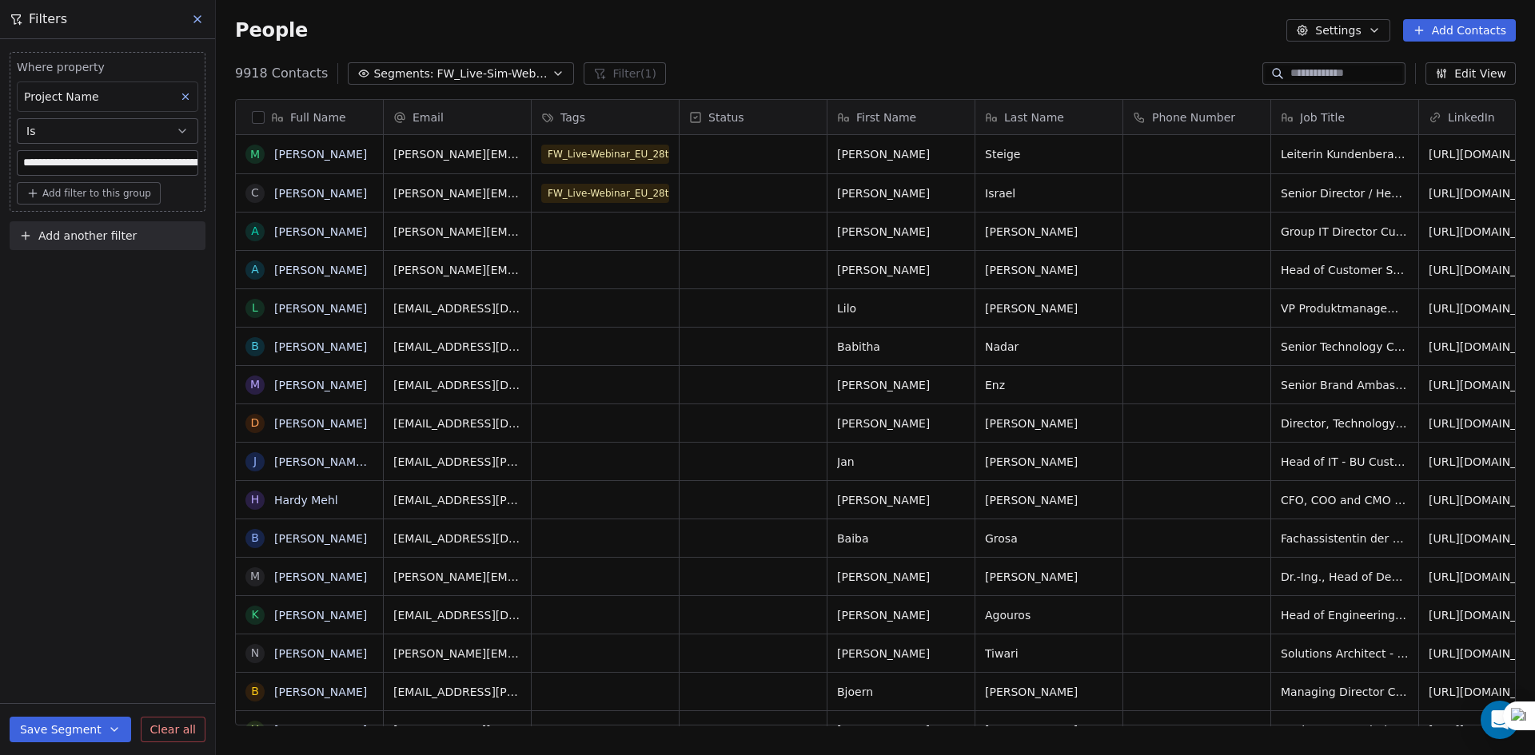
scroll to position [652, 1307]
click at [103, 725] on button "Save Segment" at bounding box center [70, 730] width 121 height 26
click at [98, 698] on button "Update existing segment" at bounding box center [106, 689] width 179 height 29
click at [420, 75] on button "Segments: FW_Live-Sim-Webinar-18 Sept-[GEOGRAPHIC_DATA]" at bounding box center [461, 73] width 226 height 22
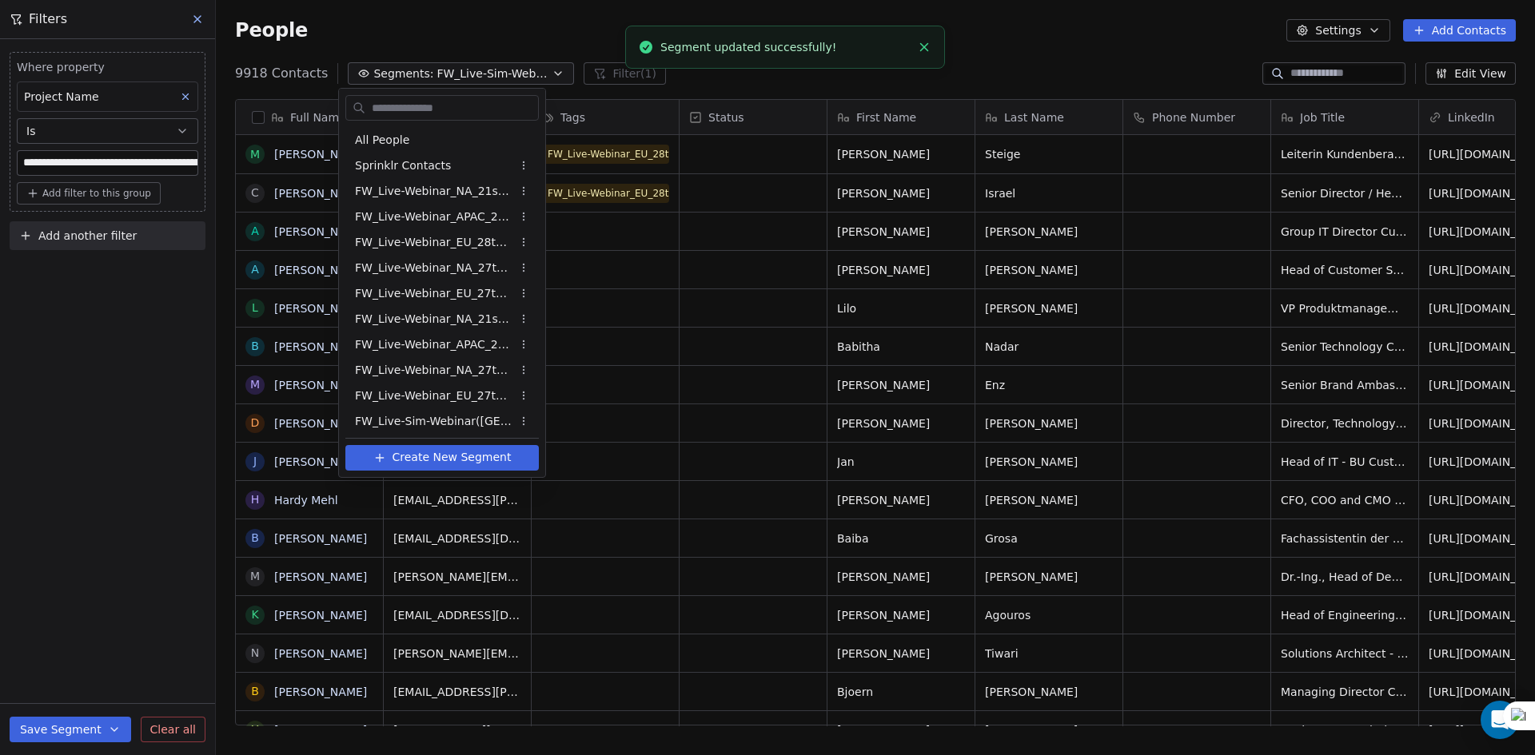
scroll to position [79, 0]
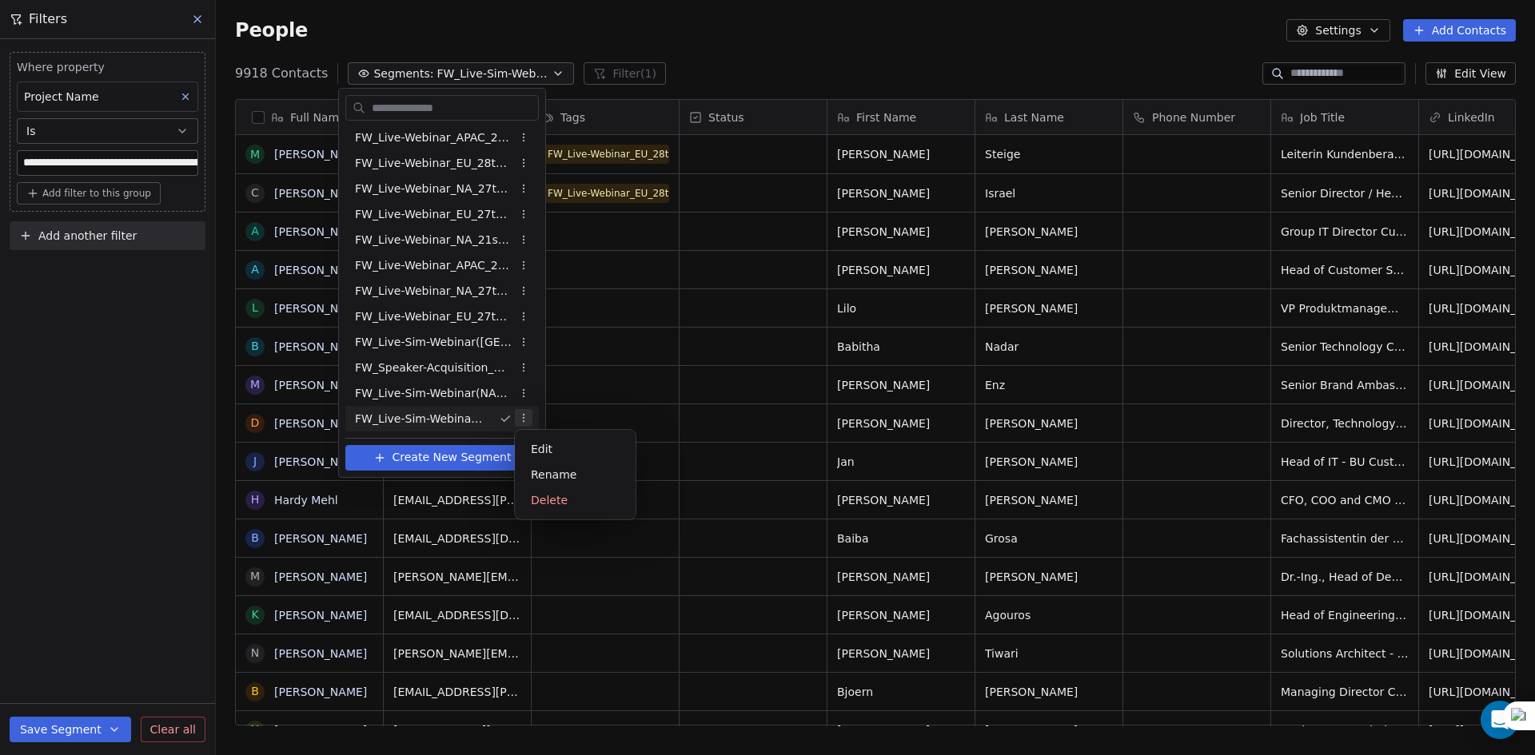
click at [518, 421] on html "**********" at bounding box center [767, 377] width 1535 height 755
click at [541, 451] on div "Edit" at bounding box center [575, 449] width 108 height 26
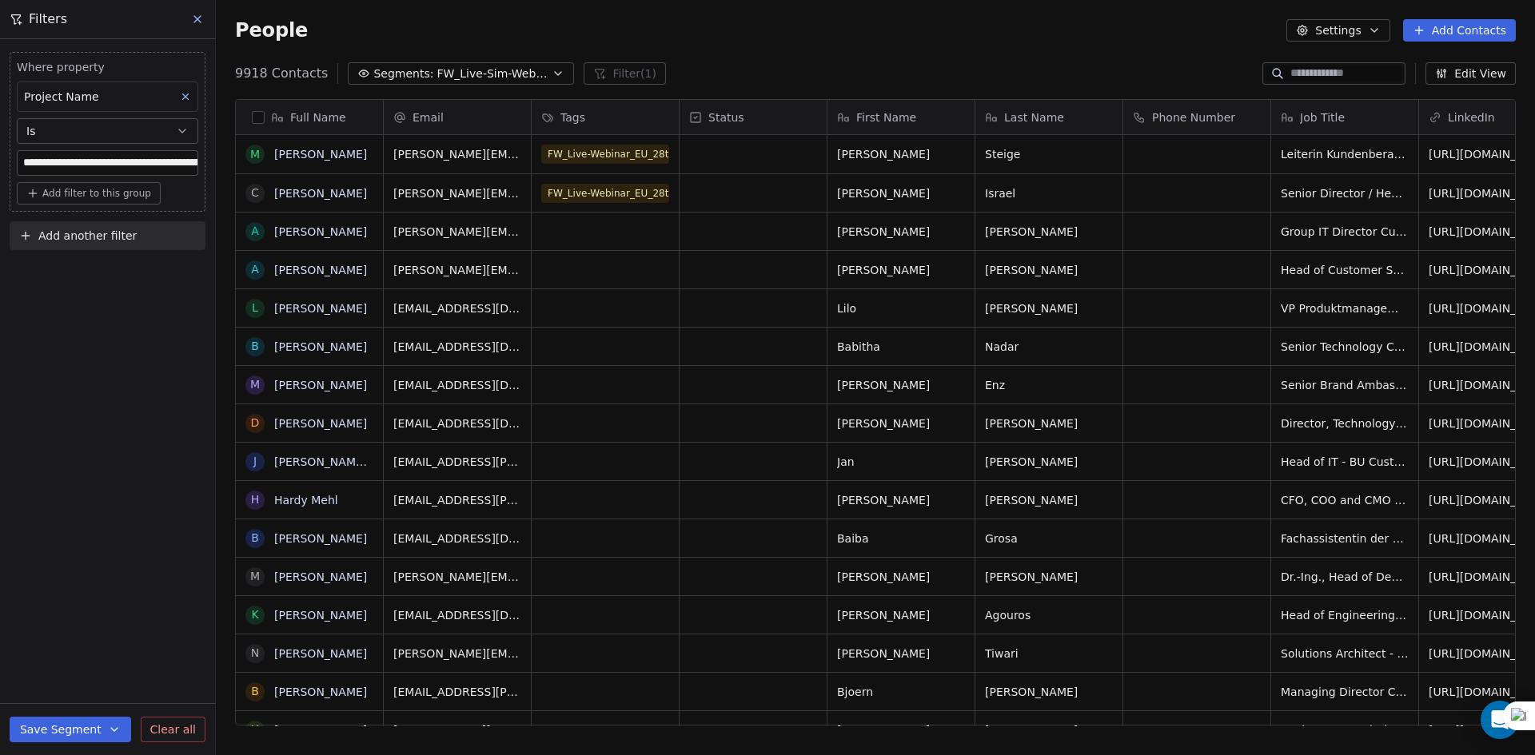
click at [551, 67] on icon "button" at bounding box center [557, 73] width 13 height 13
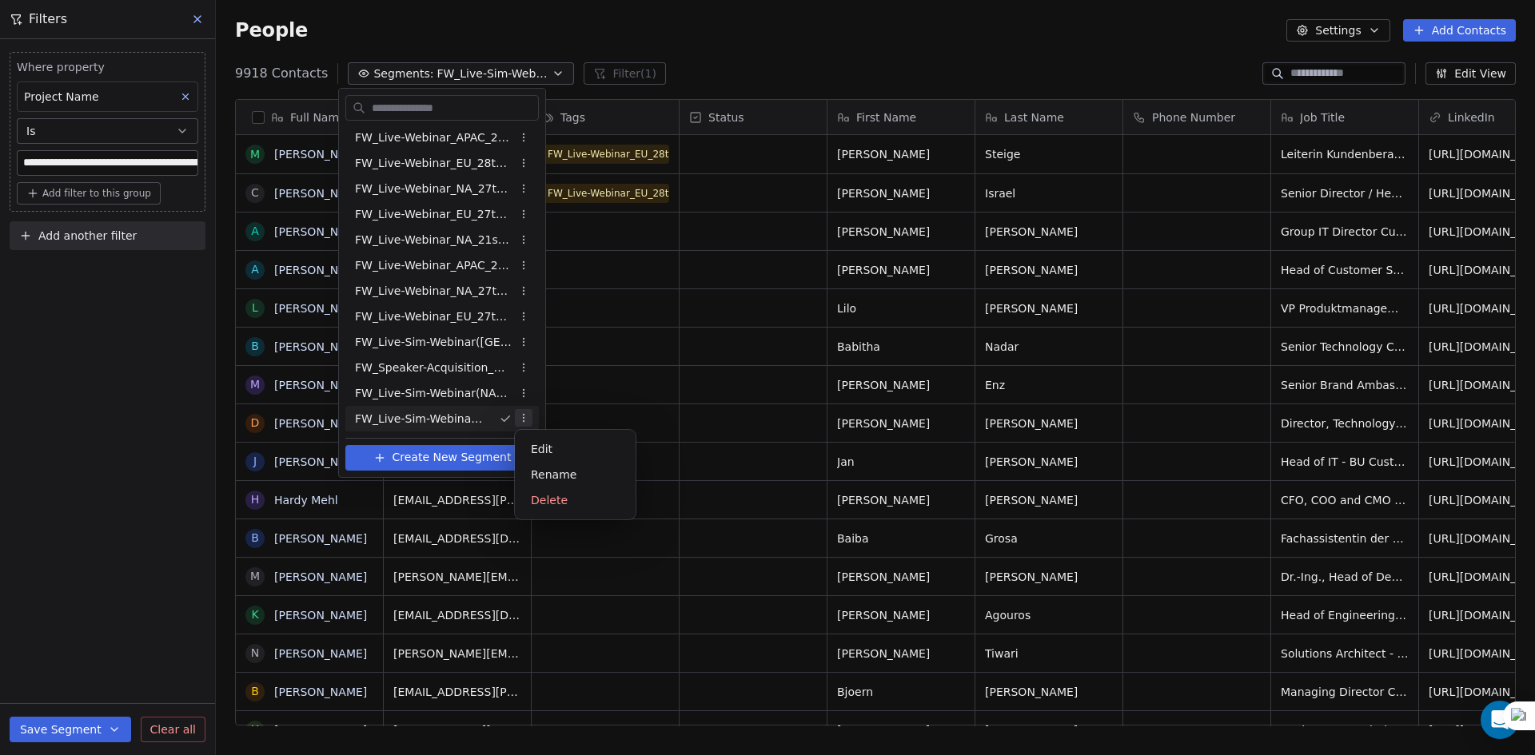
click at [519, 417] on html "**********" at bounding box center [767, 377] width 1535 height 755
click at [543, 482] on div "Rename" at bounding box center [575, 475] width 108 height 26
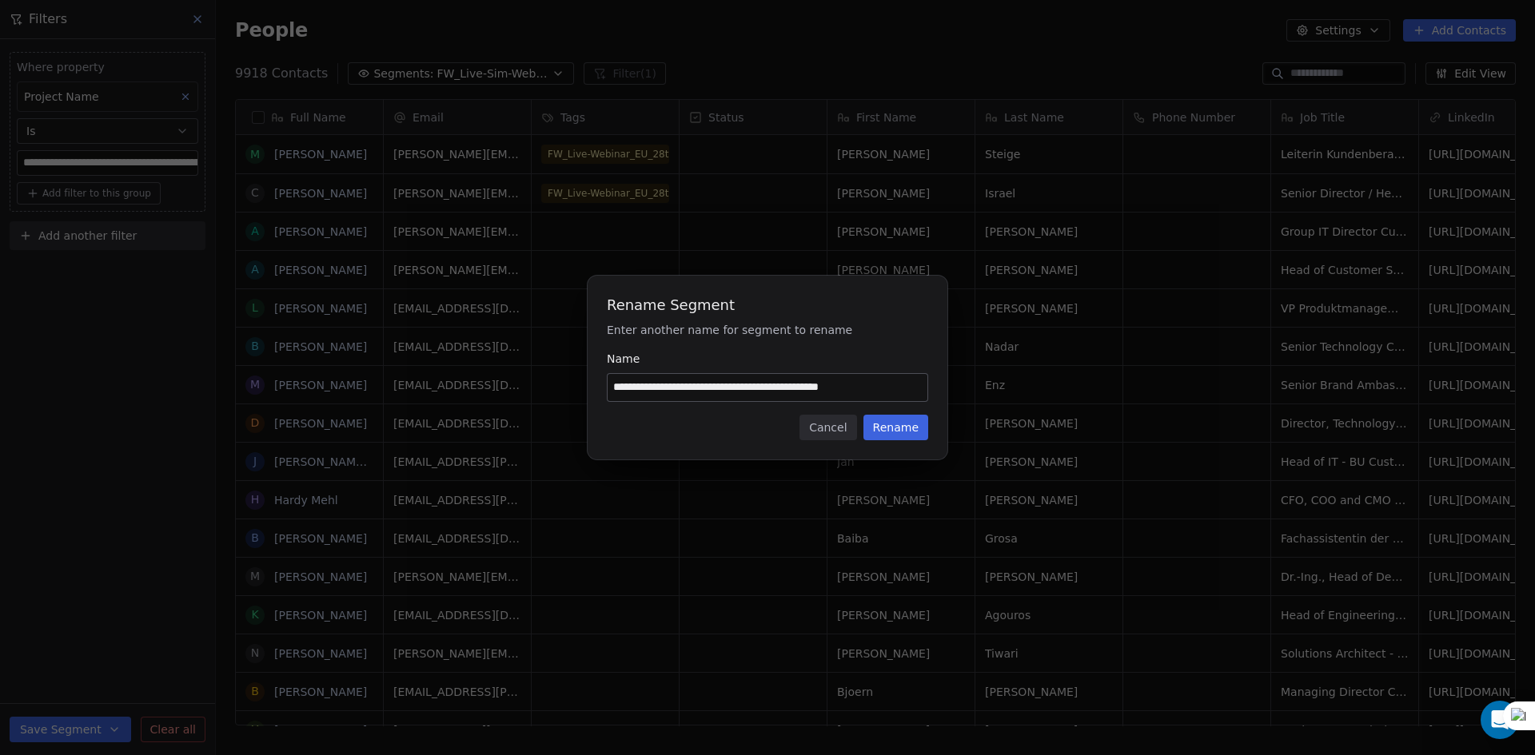
type input "**********"
click at [894, 428] on button "Rename" at bounding box center [895, 428] width 65 height 26
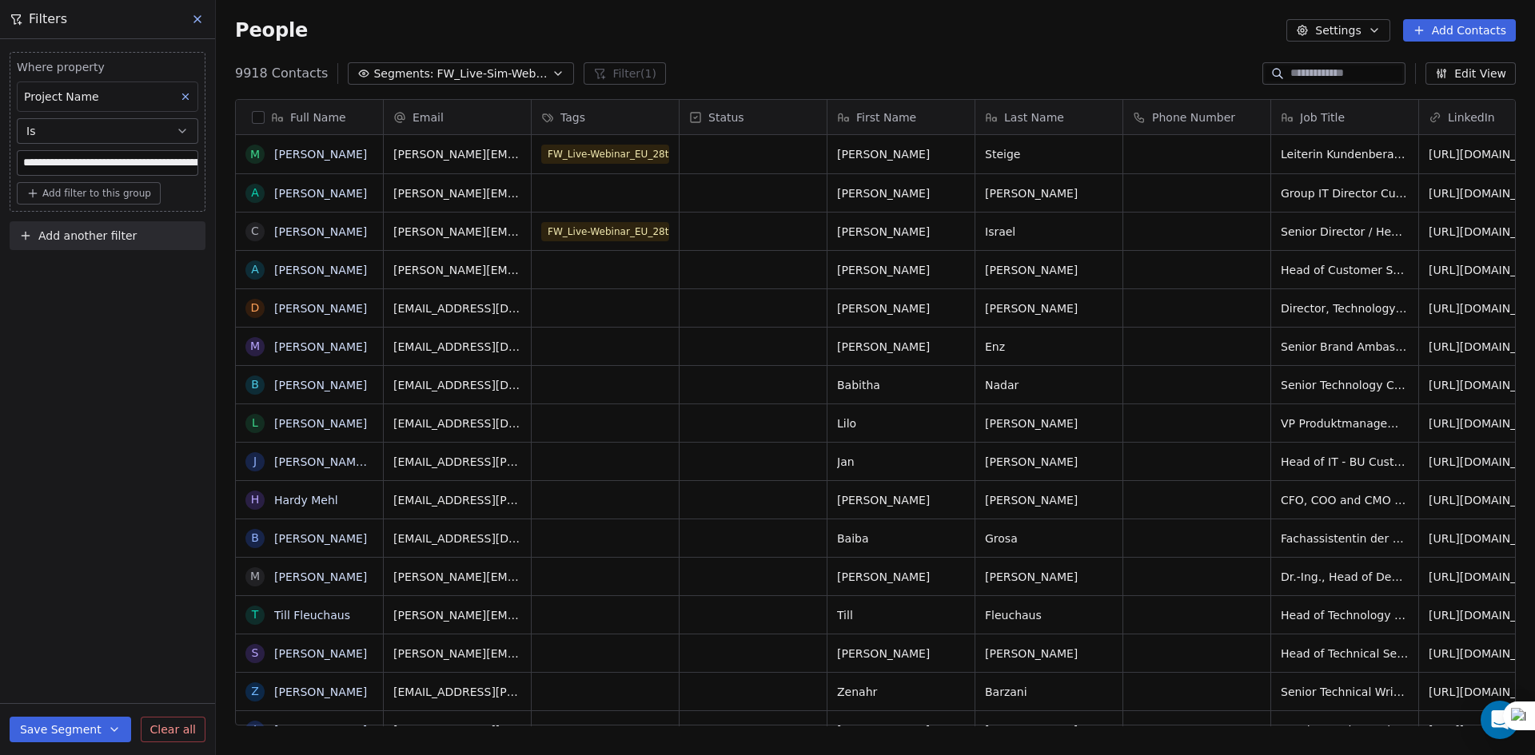
click at [164, 163] on input "**********" at bounding box center [108, 163] width 180 height 24
click at [400, 72] on span "Segments:" at bounding box center [403, 74] width 60 height 17
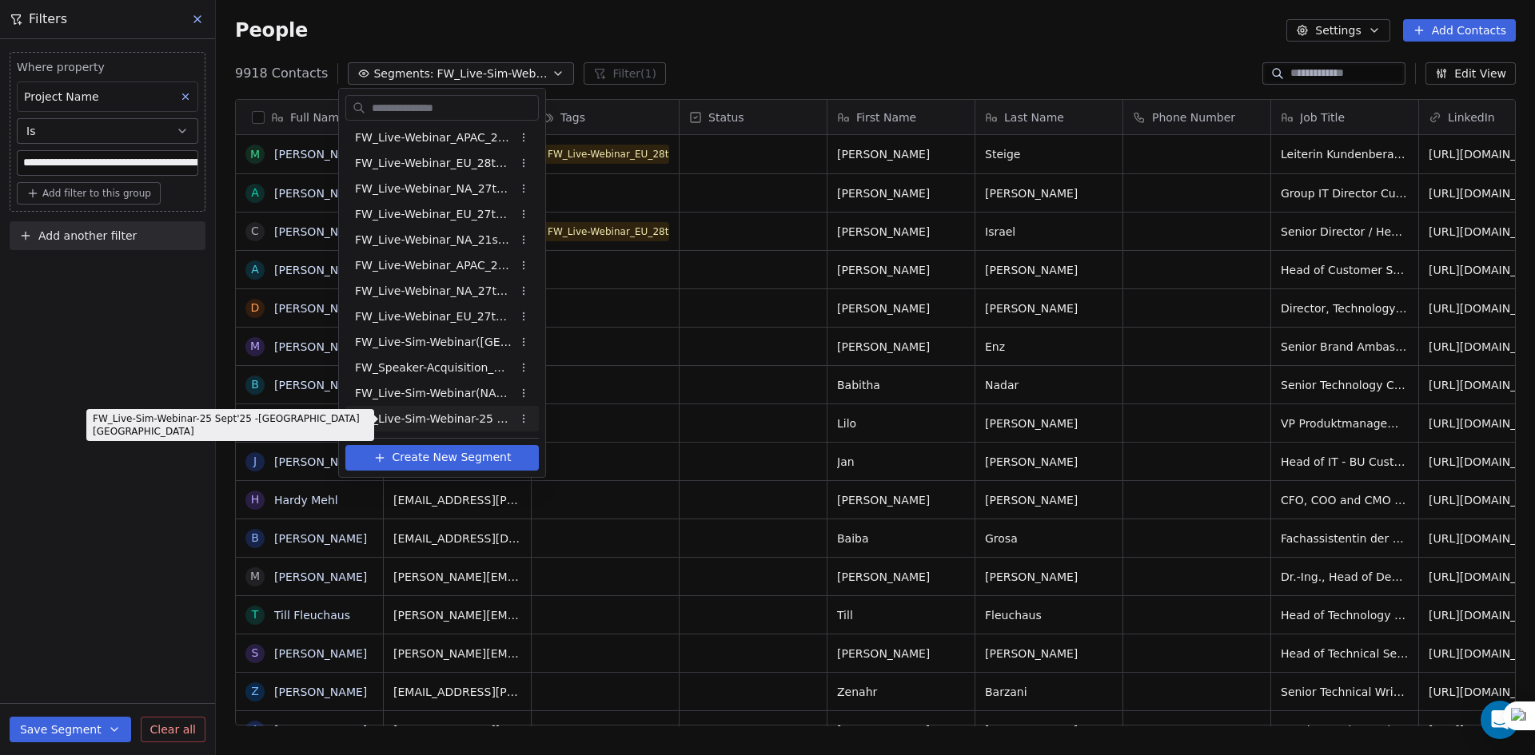
click at [453, 419] on span "FW_Live-Sim-Webinar-25 Sept'25 -[GEOGRAPHIC_DATA] [GEOGRAPHIC_DATA]" at bounding box center [433, 419] width 157 height 17
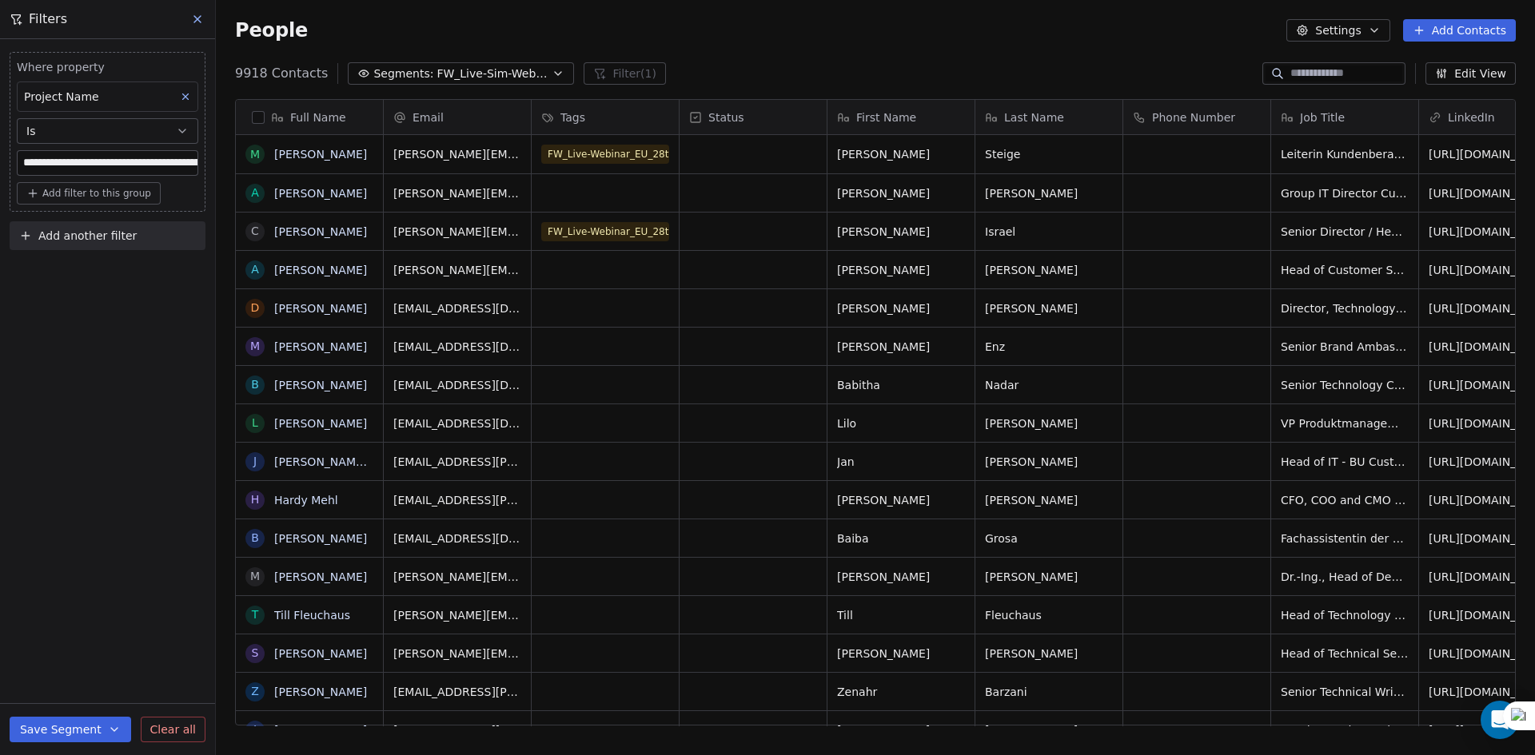
click at [457, 81] on span "FW_Live-Sim-Webinar-25 Sept'25 -[GEOGRAPHIC_DATA] [GEOGRAPHIC_DATA]" at bounding box center [492, 74] width 112 height 17
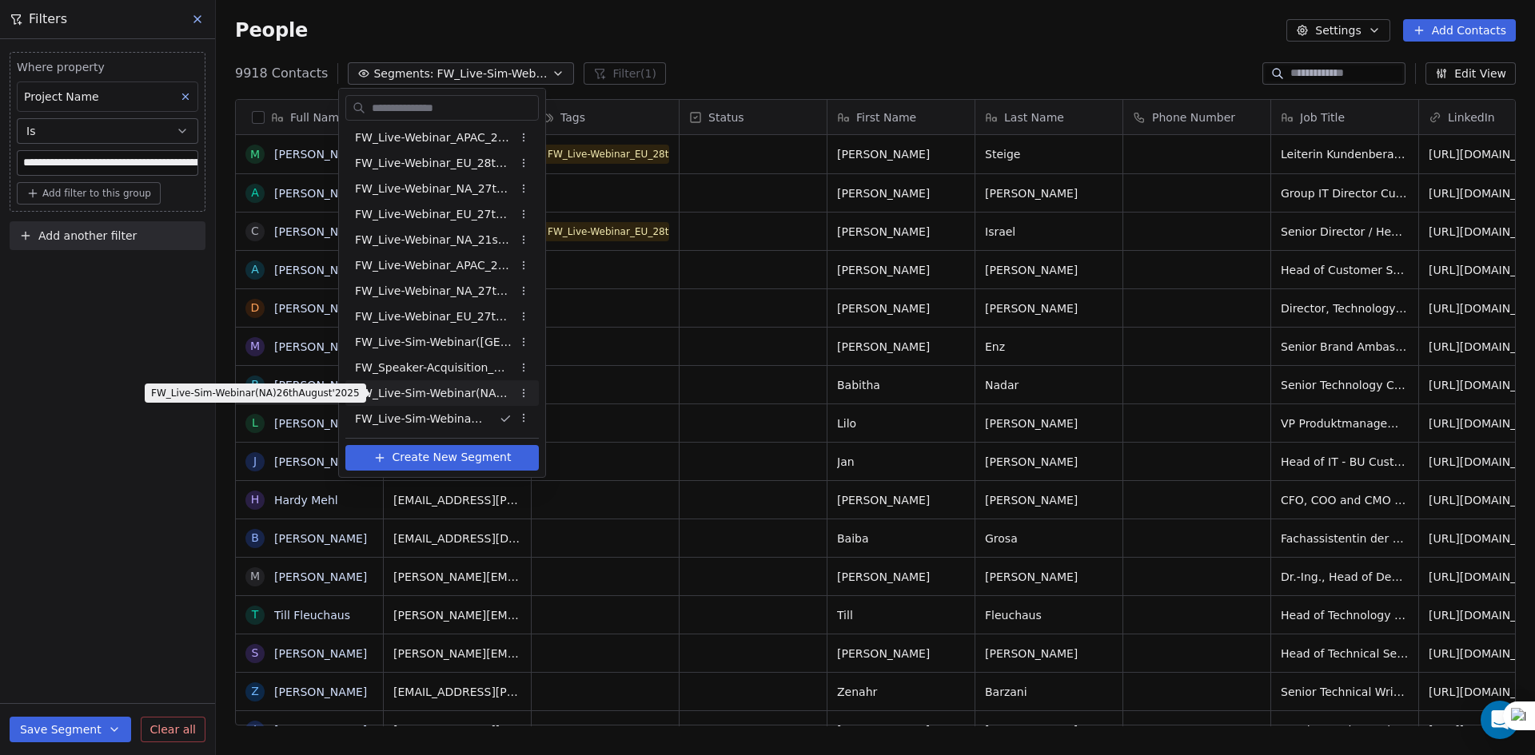
click at [446, 400] on span "FW_Live-Sim-Webinar(NA)26thAugust'2025" at bounding box center [433, 393] width 157 height 17
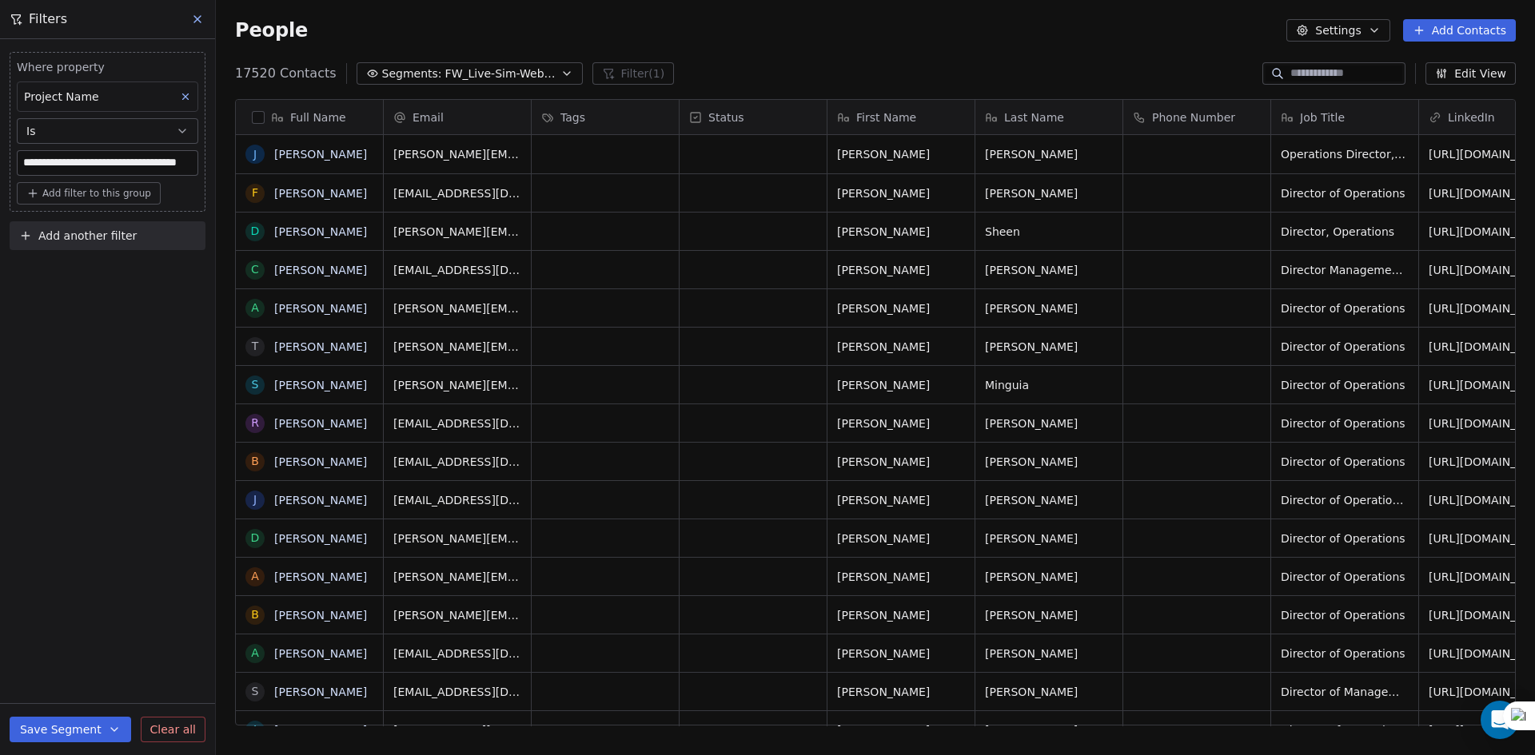
scroll to position [652, 1307]
click at [460, 66] on span "FW_Live-Sim-Webinar(NA)26thAugust'2025" at bounding box center [501, 74] width 112 height 17
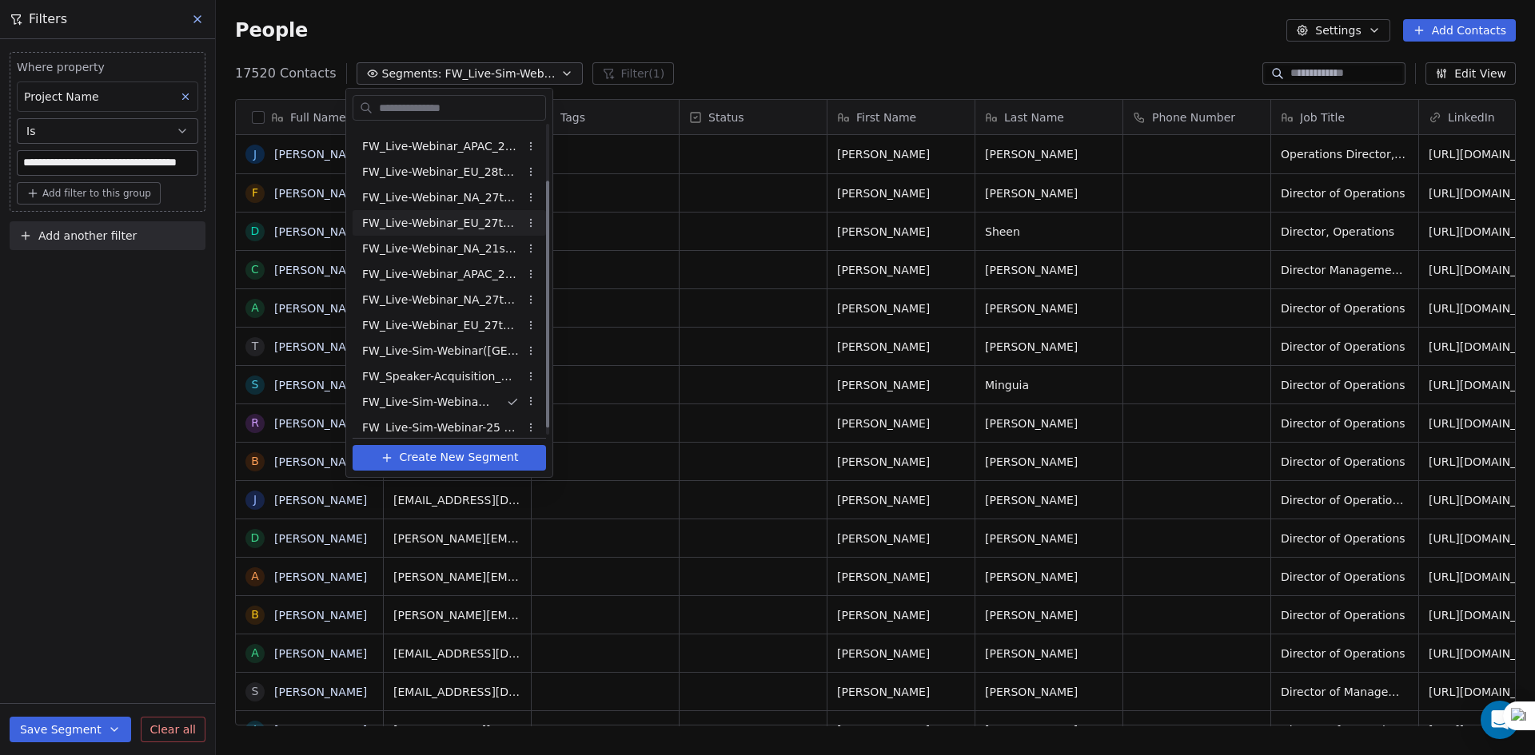
scroll to position [79, 0]
click at [699, 61] on html "**********" at bounding box center [767, 377] width 1535 height 755
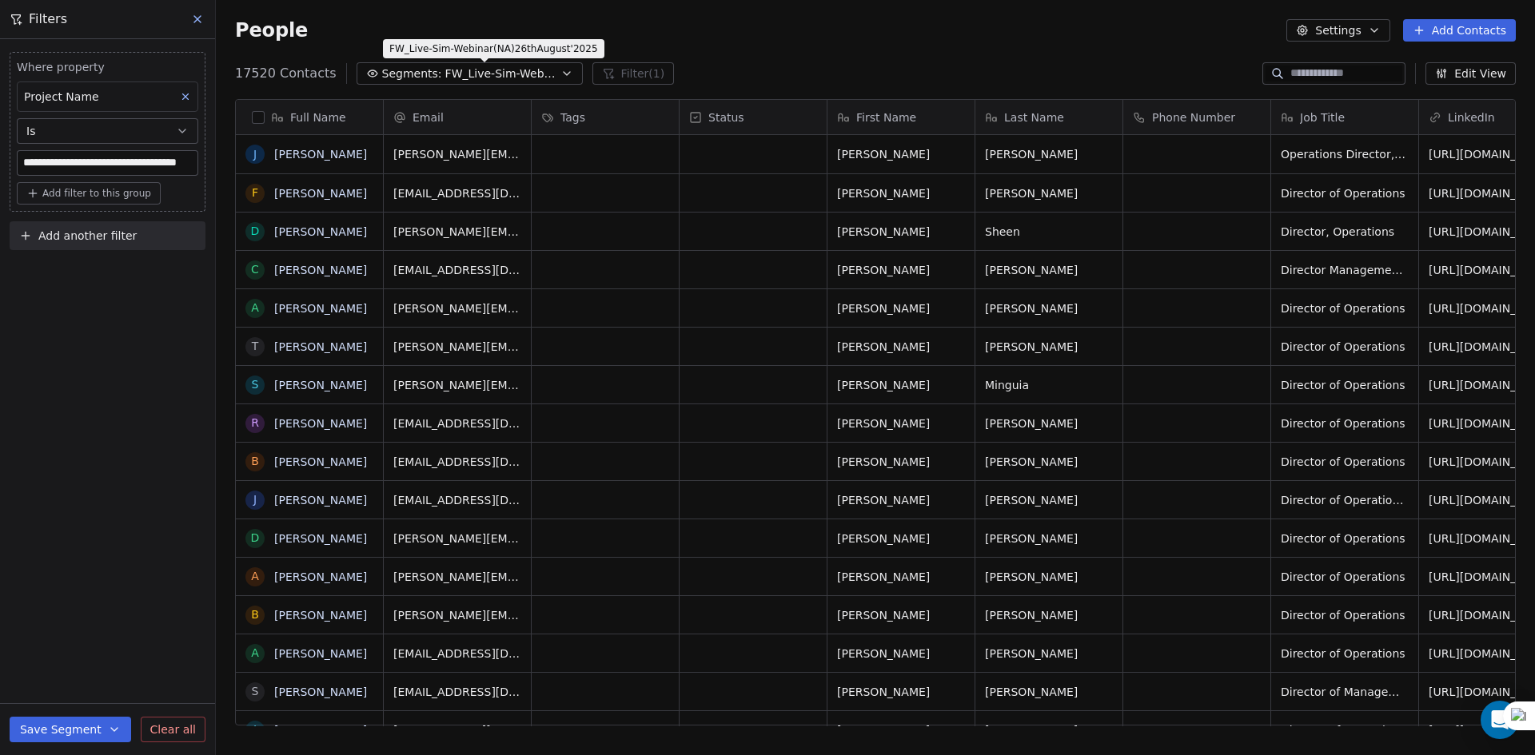
drag, startPoint x: 529, startPoint y: 68, endPoint x: 528, endPoint y: 77, distance: 8.8
click at [528, 68] on span "FW_Live-Sim-Webinar(NA)26thAugust'2025" at bounding box center [501, 74] width 112 height 17
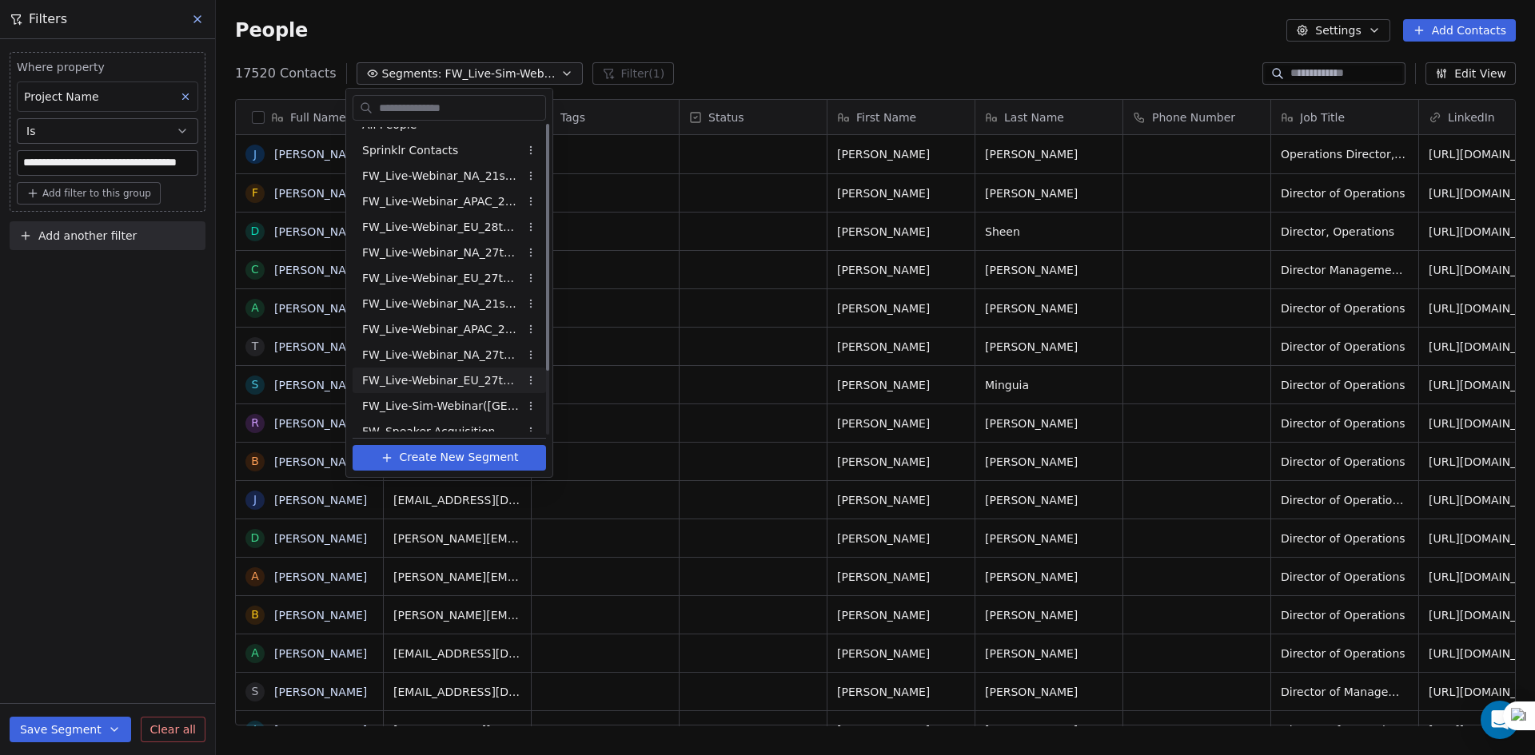
scroll to position [0, 0]
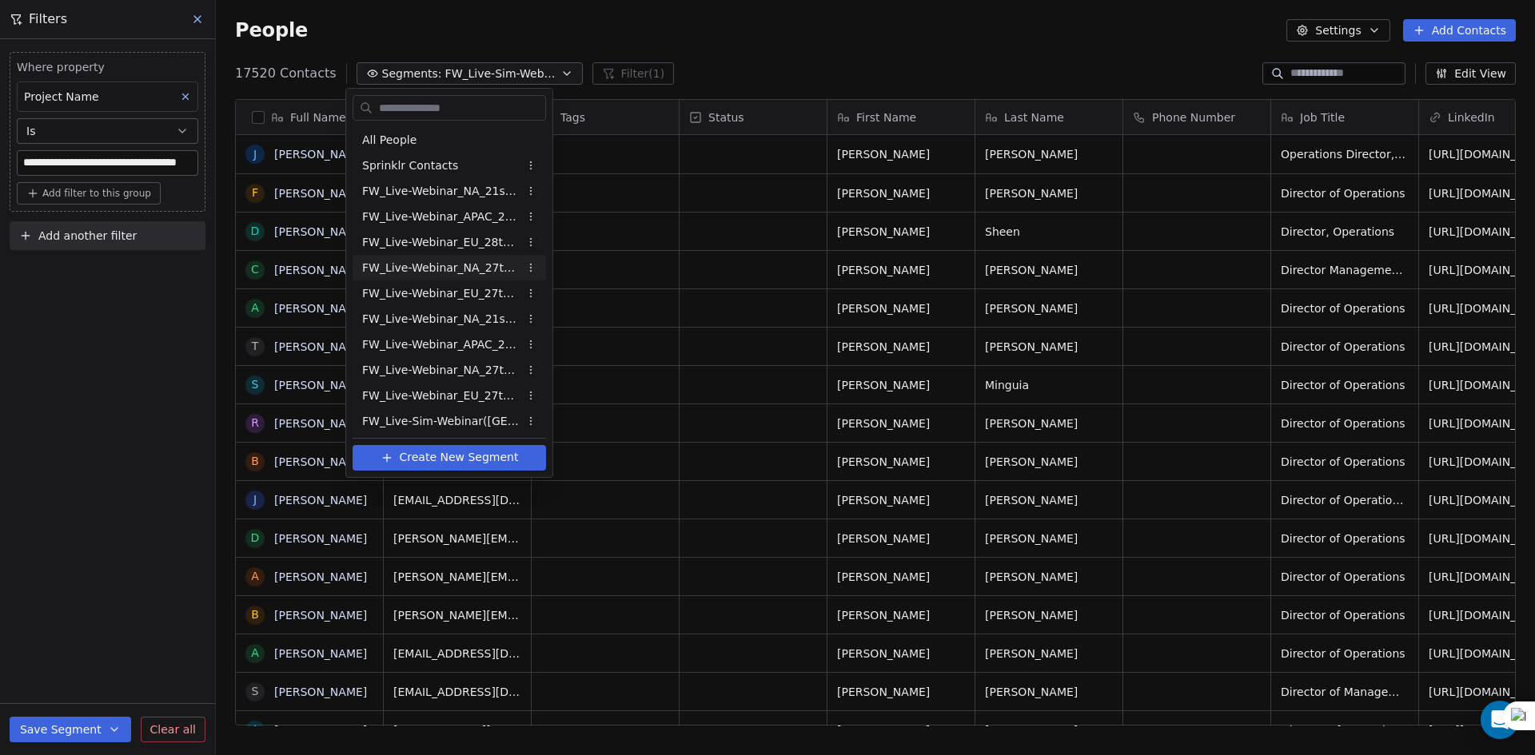
click at [468, 267] on span "FW_Live-Webinar_NA_27thAugust'25" at bounding box center [440, 268] width 157 height 17
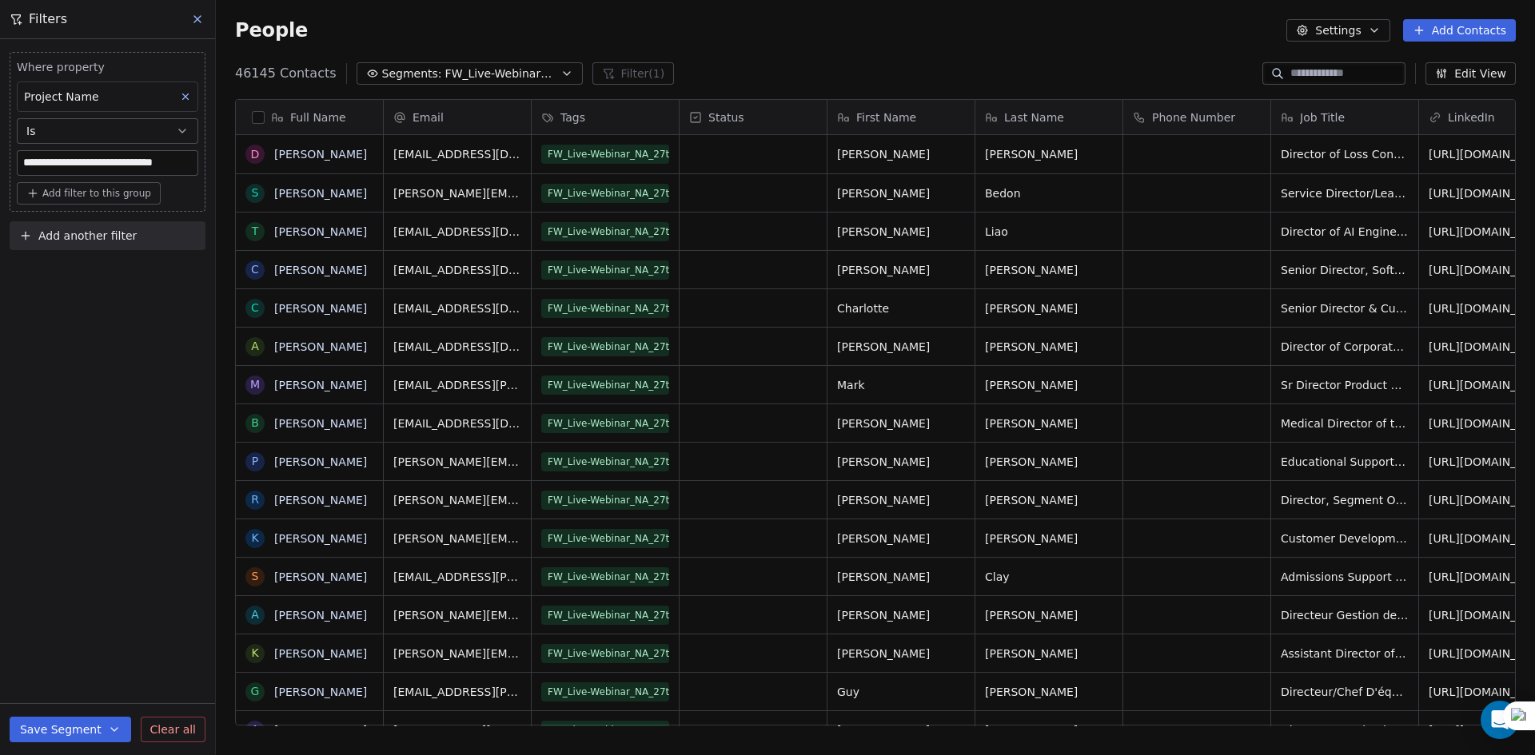
scroll to position [652, 1307]
click at [518, 72] on span "FW_Live-Webinar_NA_27thAugust'25" at bounding box center [501, 74] width 112 height 17
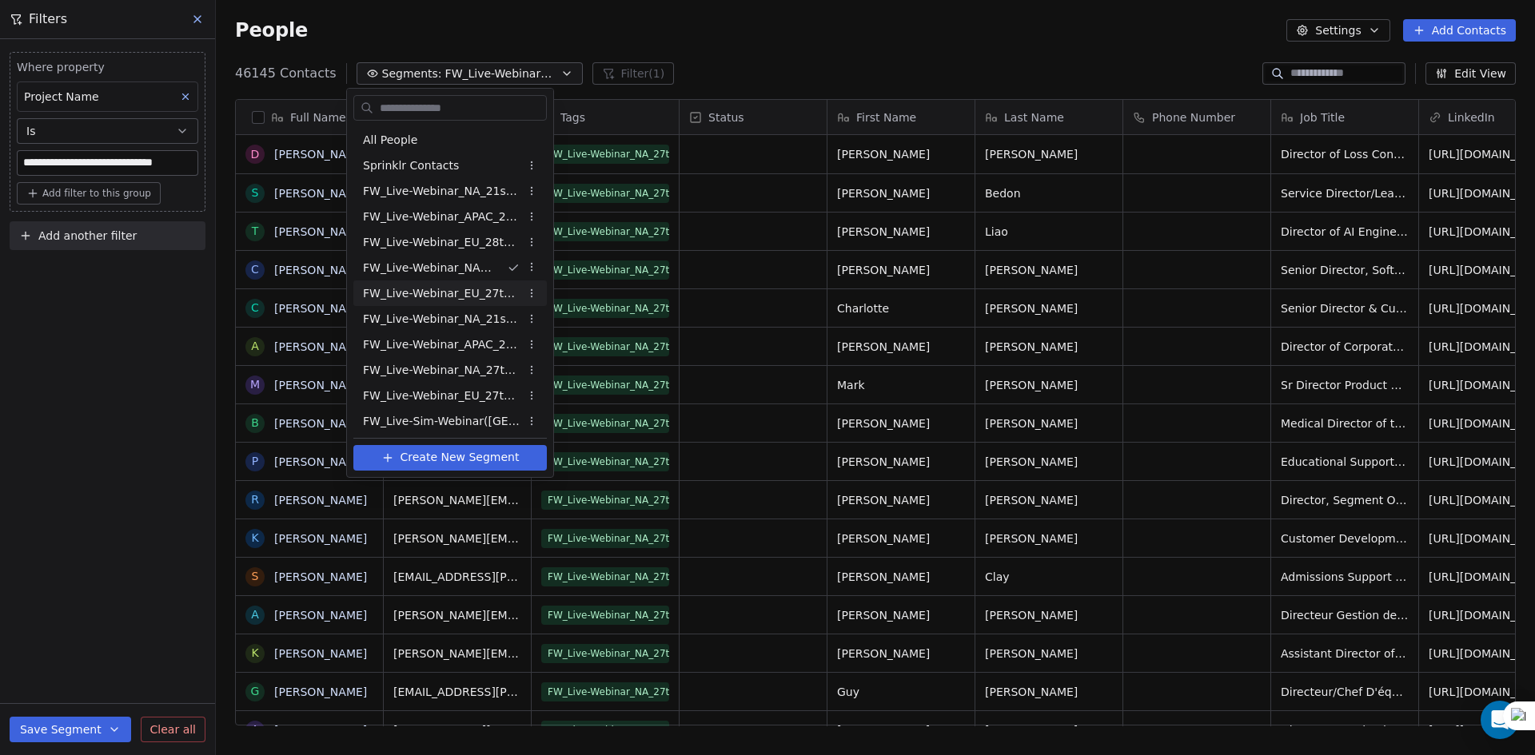
click at [488, 297] on span "FW_Live-Webinar_EU_27thAugust'25" at bounding box center [441, 293] width 157 height 17
type input "**********"
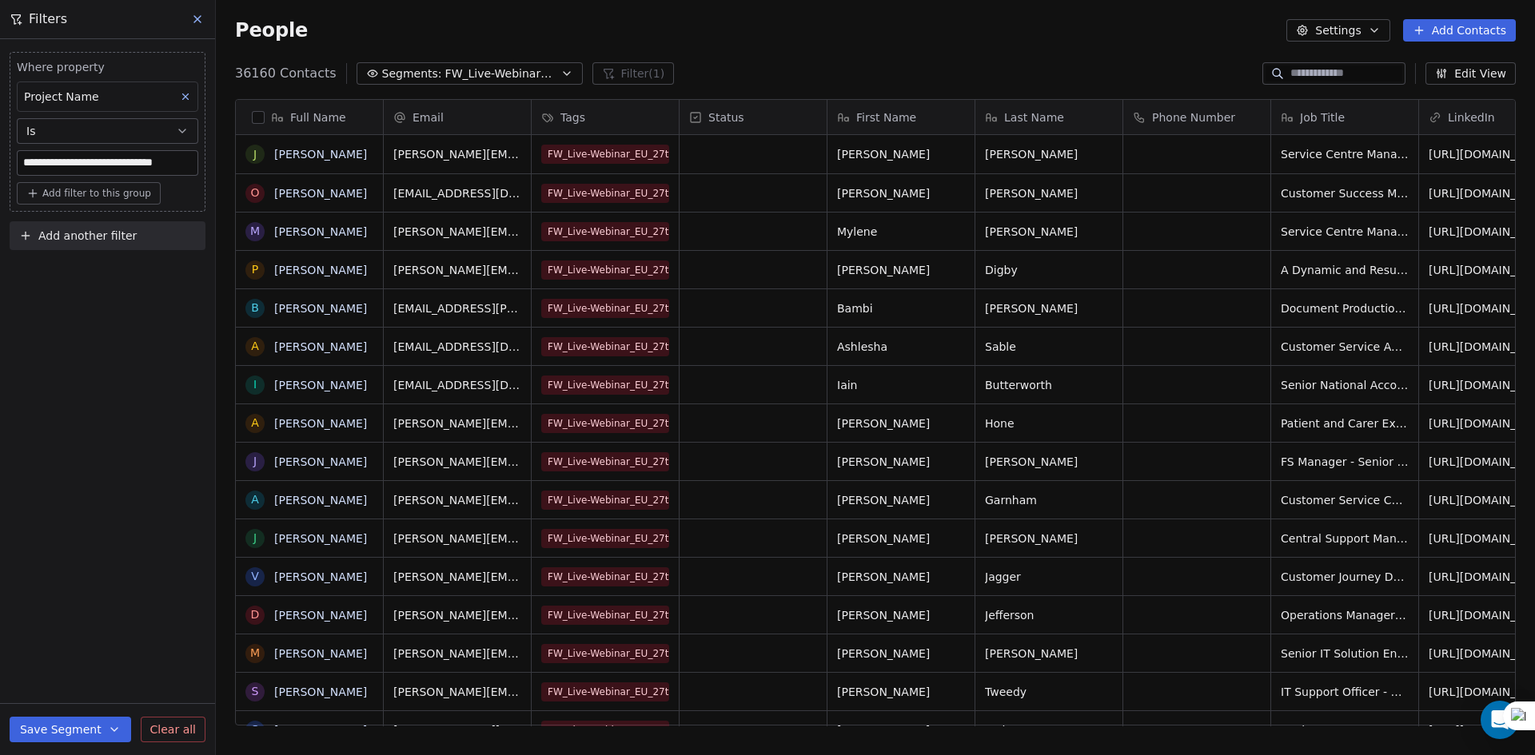
click at [263, 113] on button "button" at bounding box center [258, 117] width 13 height 13
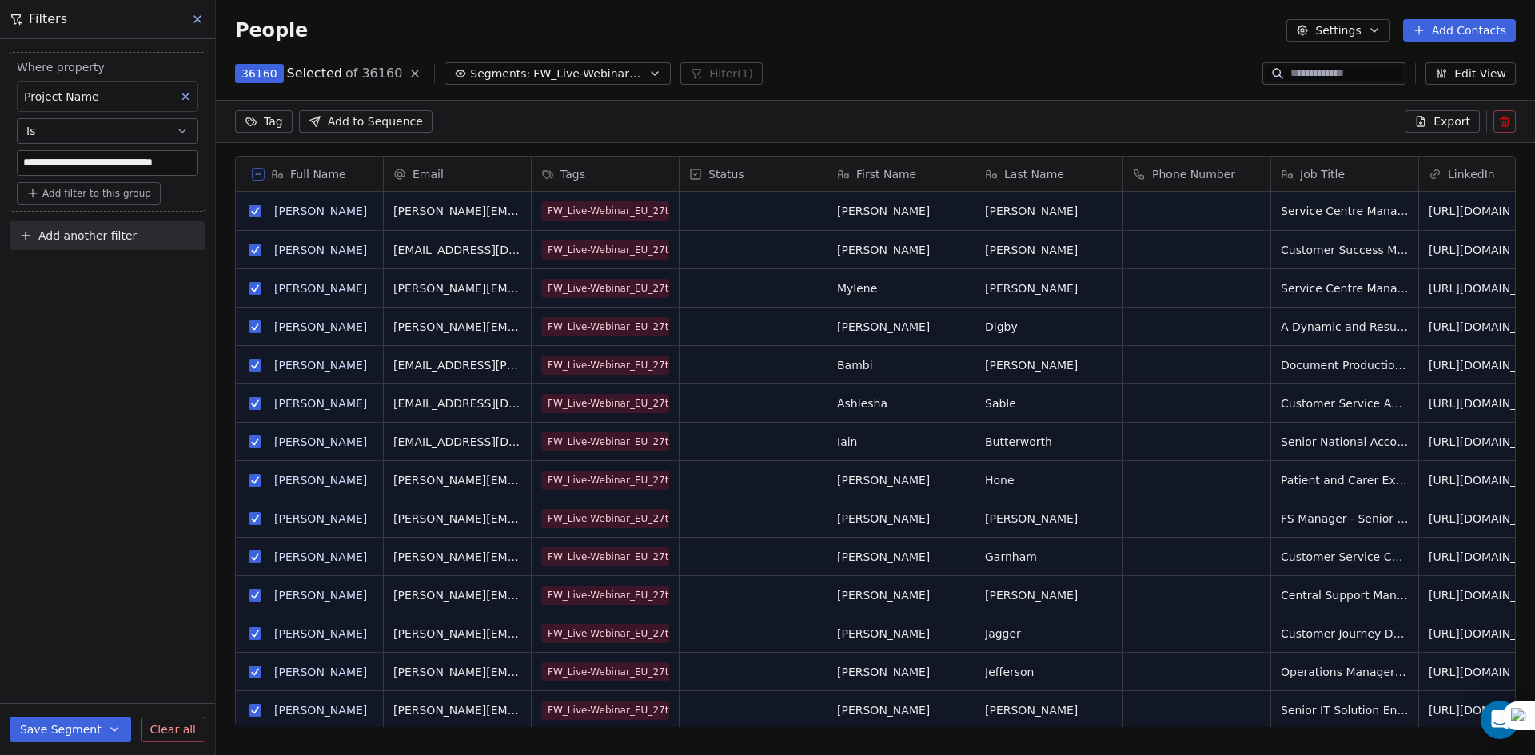
scroll to position [596, 1307]
click at [1443, 125] on span "Export" at bounding box center [1451, 121] width 37 height 16
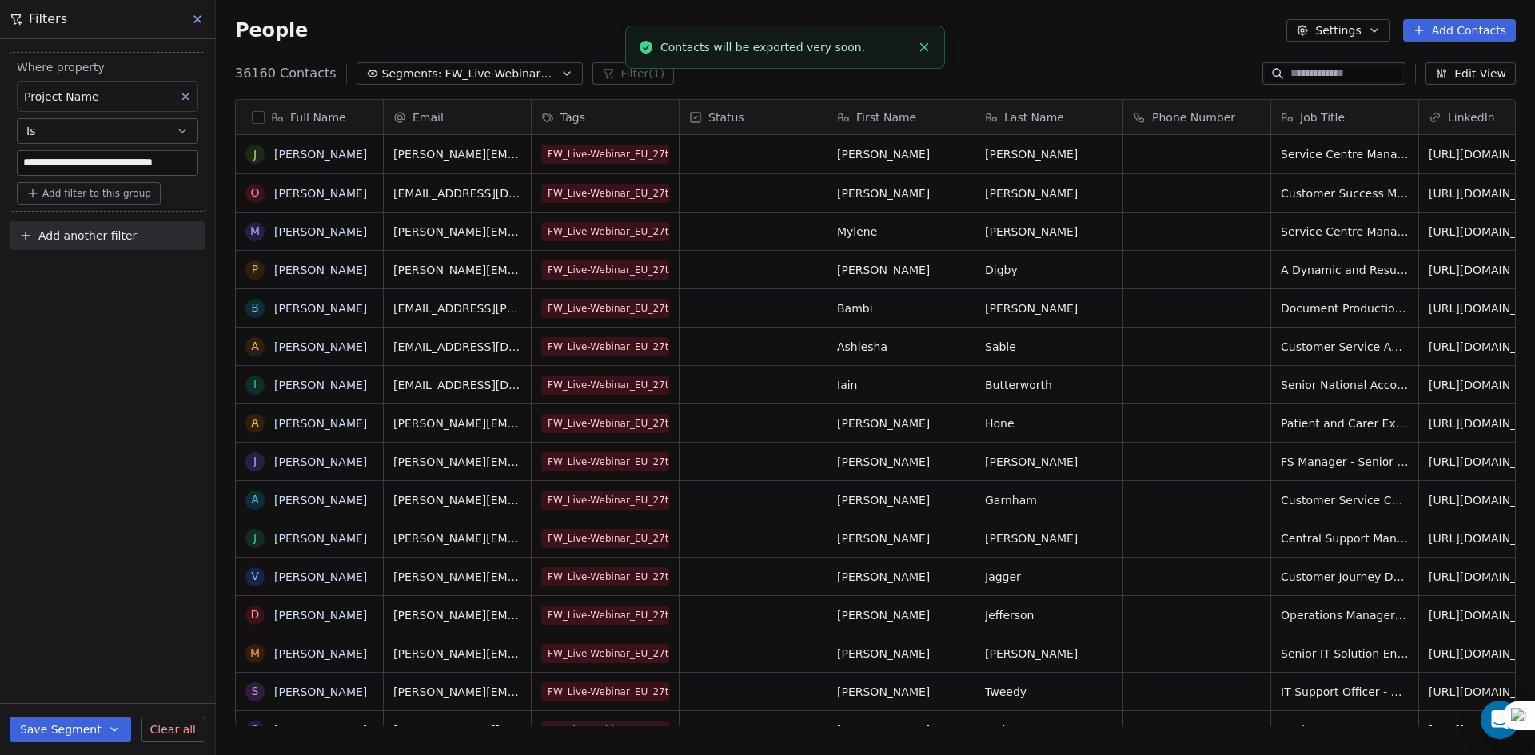
scroll to position [652, 1307]
drag, startPoint x: 62, startPoint y: 229, endPoint x: 81, endPoint y: 230, distance: 19.2
click at [62, 229] on span "Add another filter" at bounding box center [87, 236] width 98 height 17
click at [83, 268] on span "Contact properties" at bounding box center [78, 273] width 104 height 17
type input "***"
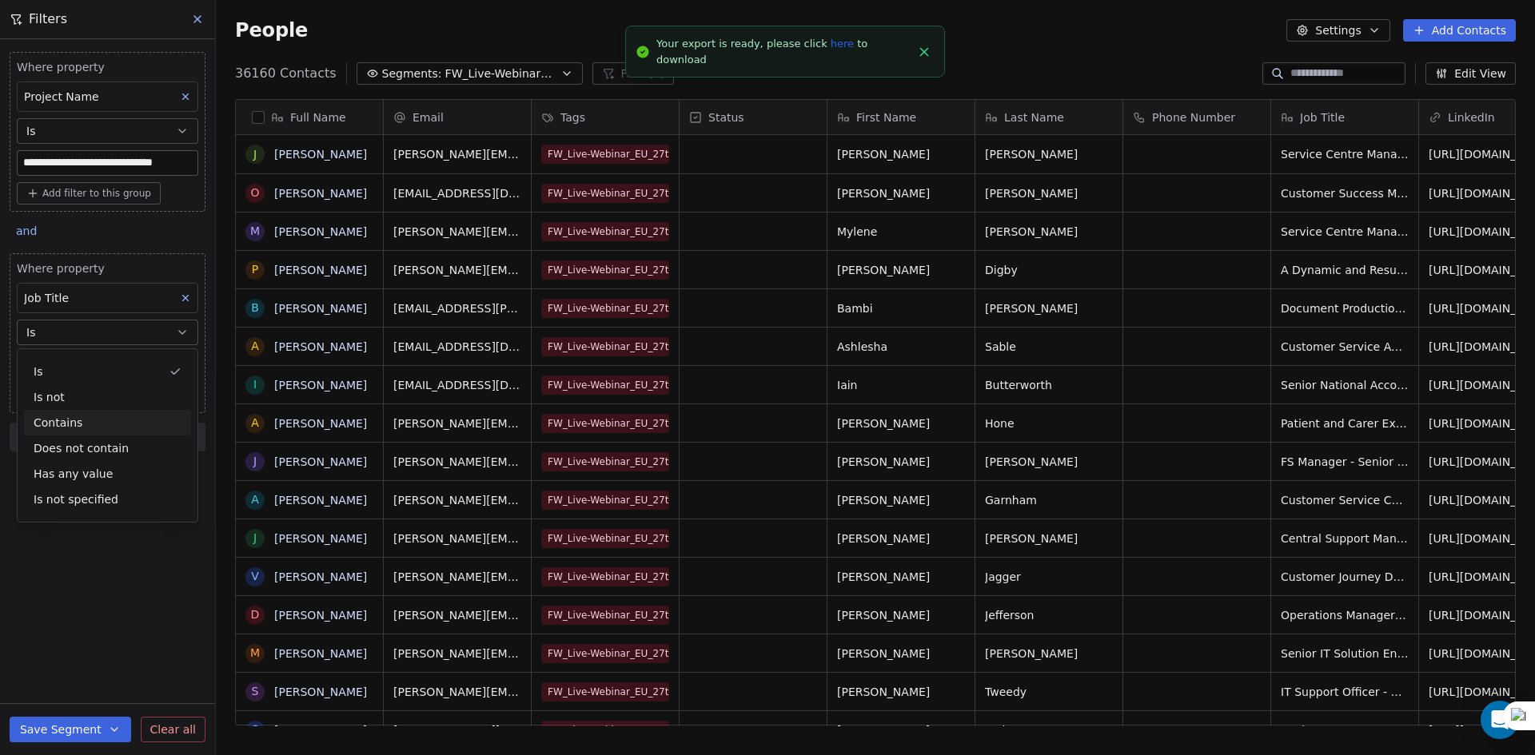
click at [72, 423] on div "Contains" at bounding box center [107, 423] width 167 height 26
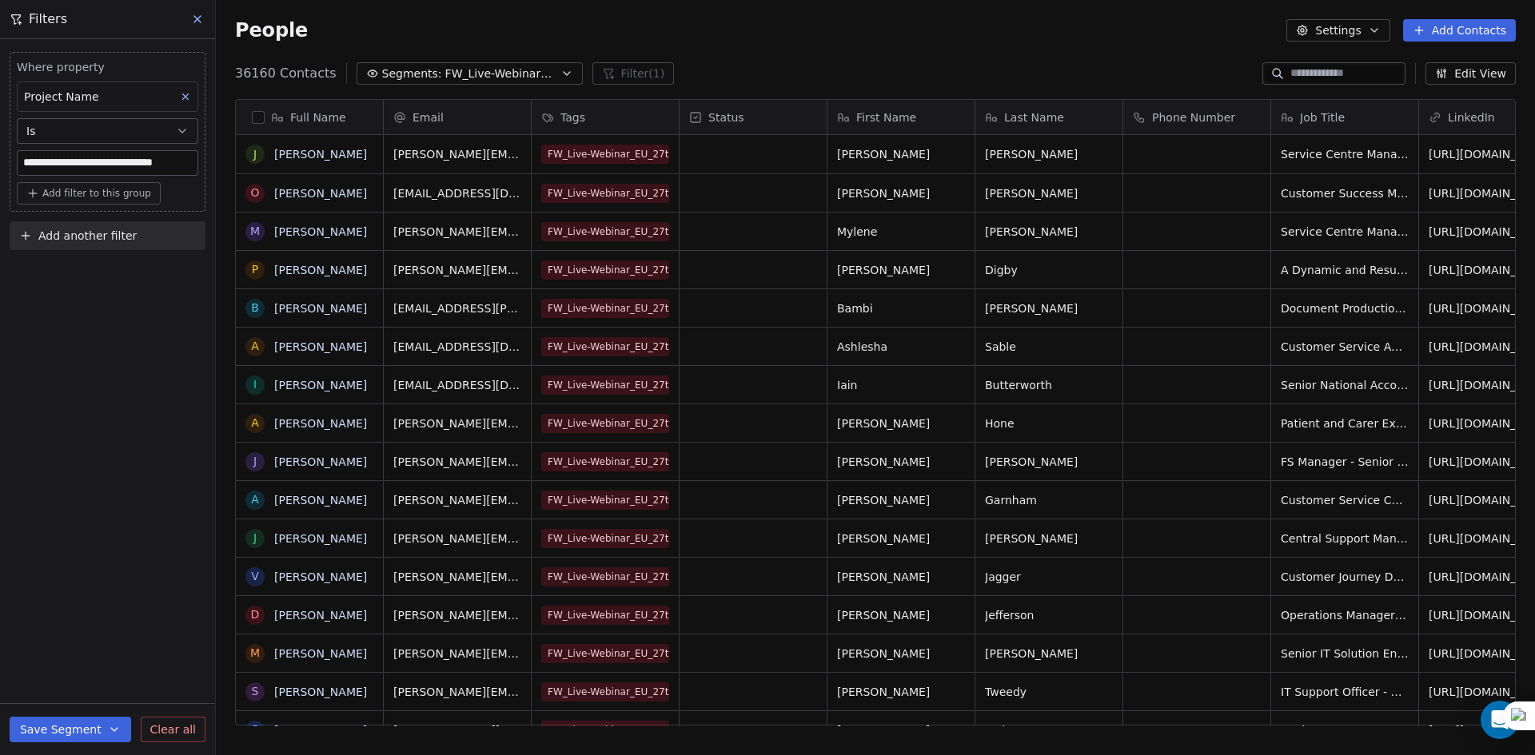
click at [1376, 29] on icon "button" at bounding box center [1374, 30] width 13 height 13
click at [1330, 133] on span "Export" at bounding box center [1348, 141] width 37 height 17
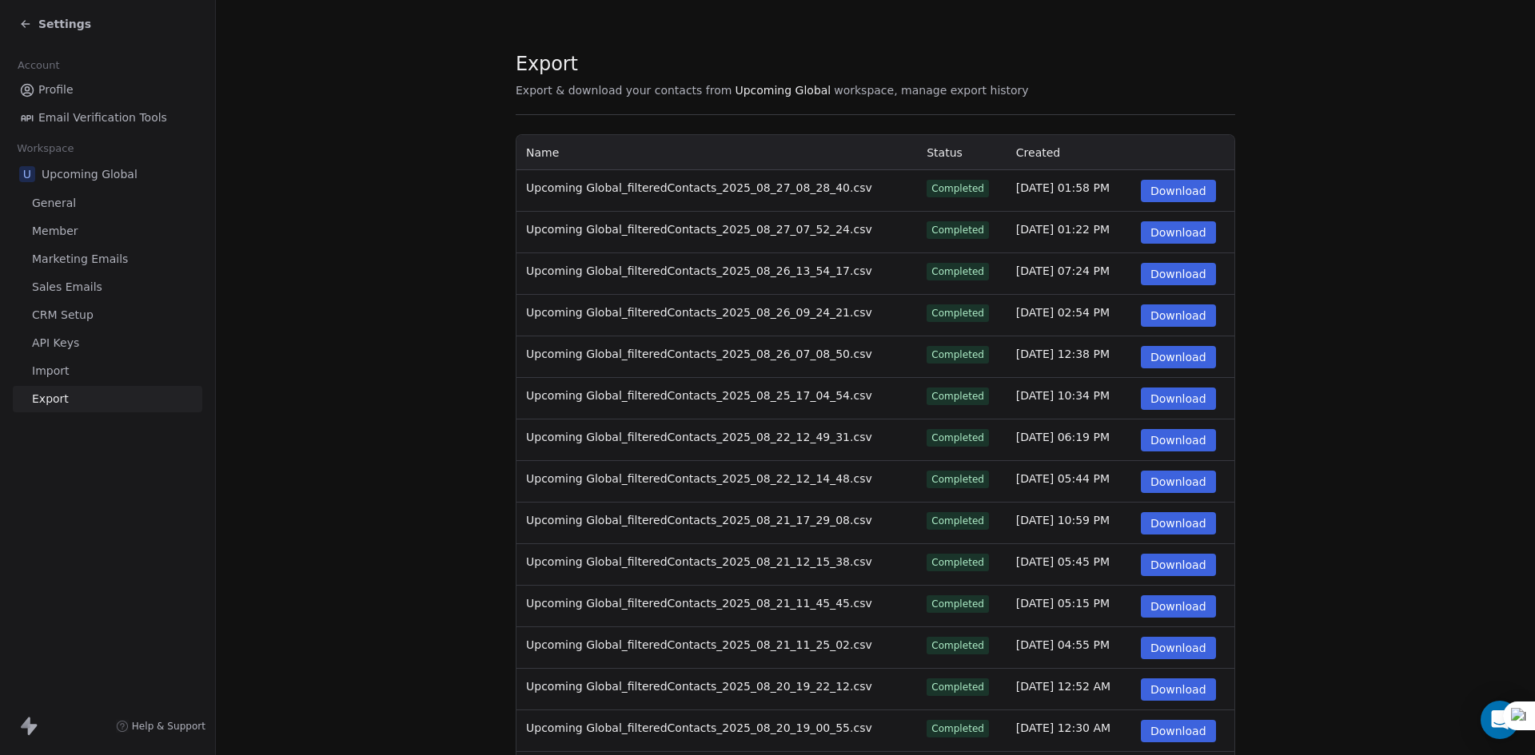
click at [1179, 187] on button "Download" at bounding box center [1178, 191] width 75 height 22
